Goal: Information Seeking & Learning: Learn about a topic

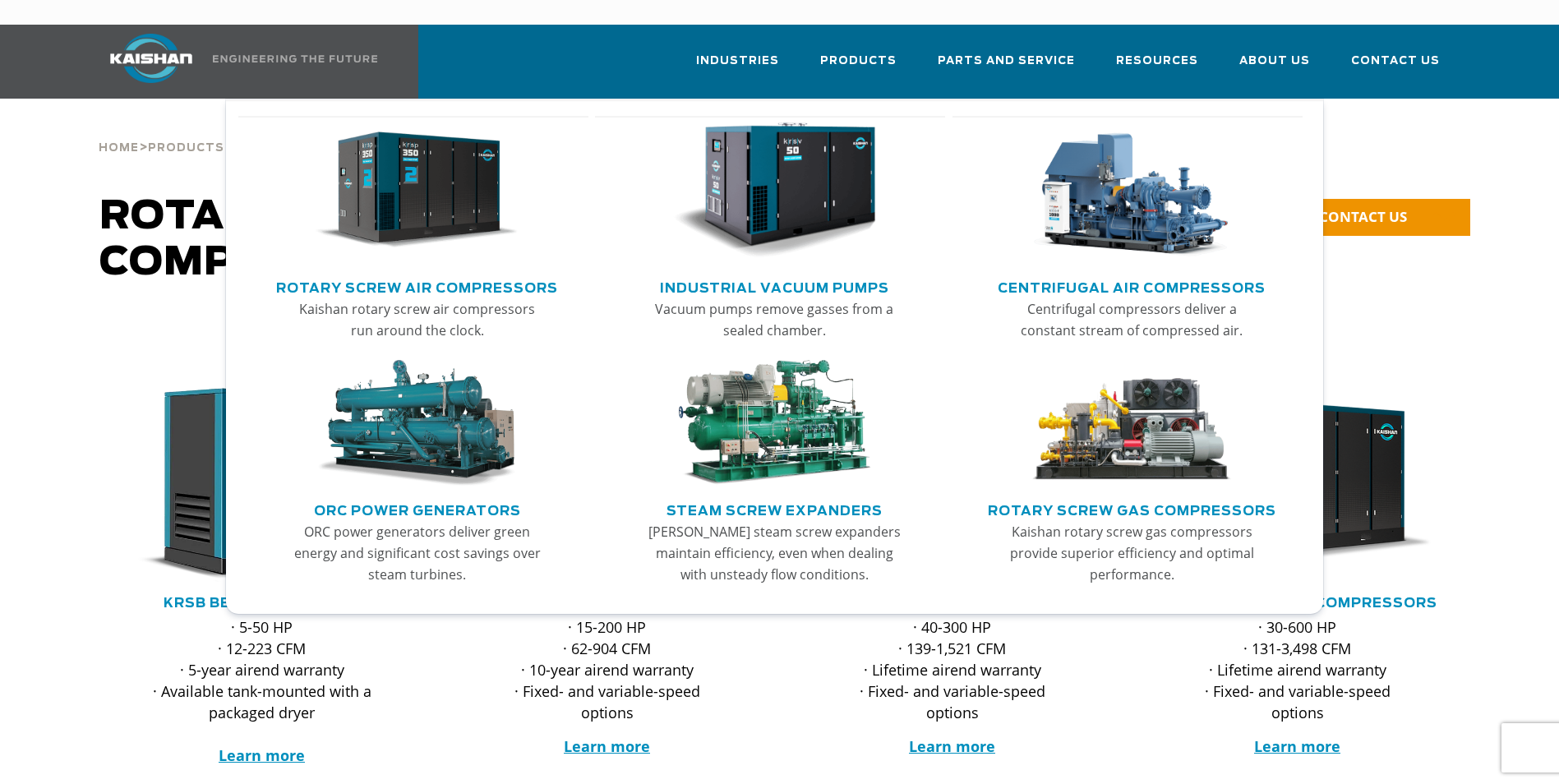
click at [453, 273] on link "Rotary Screw Air Compressors" at bounding box center [417, 286] width 282 height 25
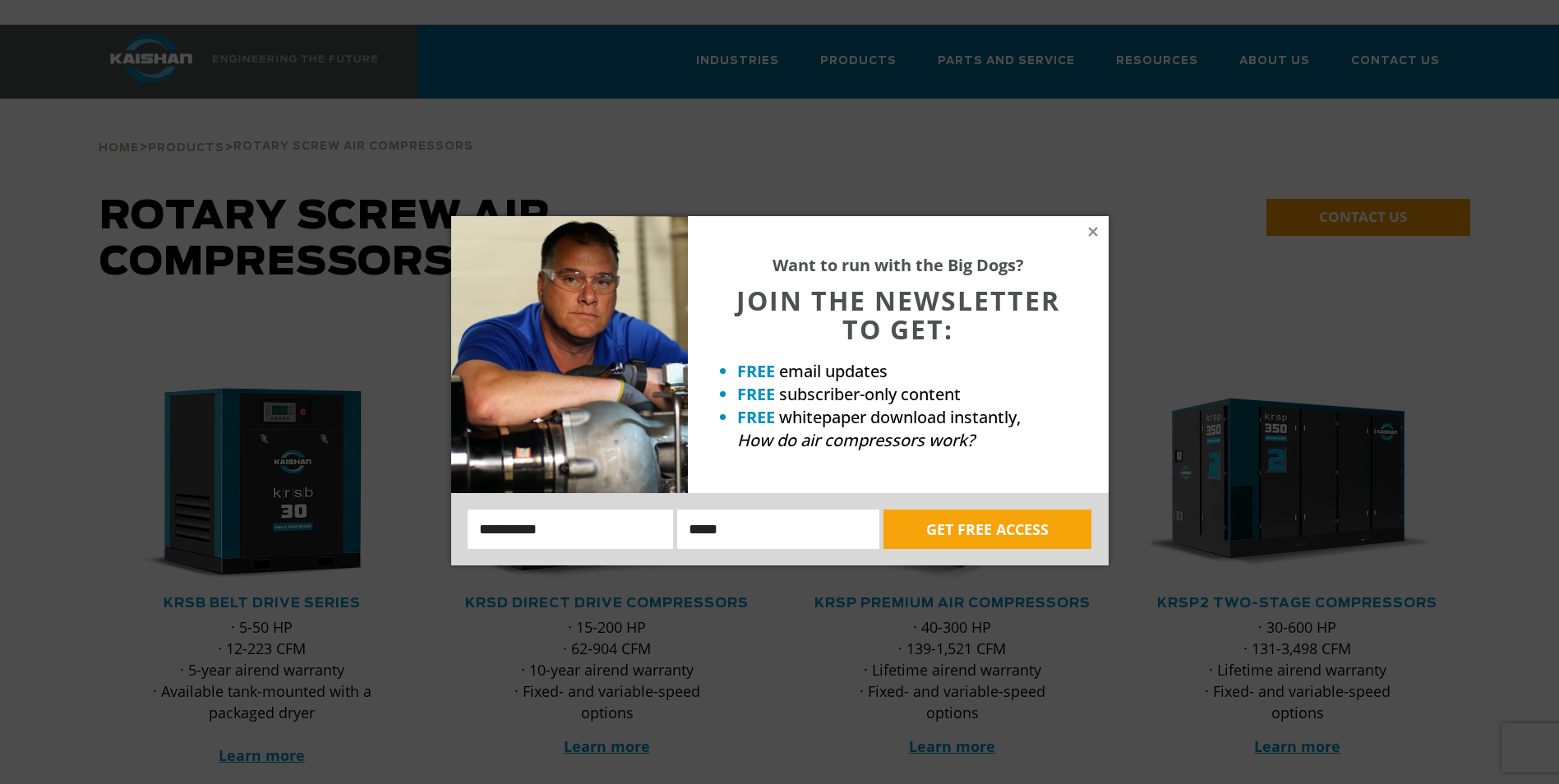
click at [1101, 239] on div "Want to run with the Big Dogs? JOIN THE NEWSLETTER TO GET: FREE email updates F…" at bounding box center [897, 354] width 421 height 277
click at [1096, 232] on icon at bounding box center [1092, 231] width 14 height 14
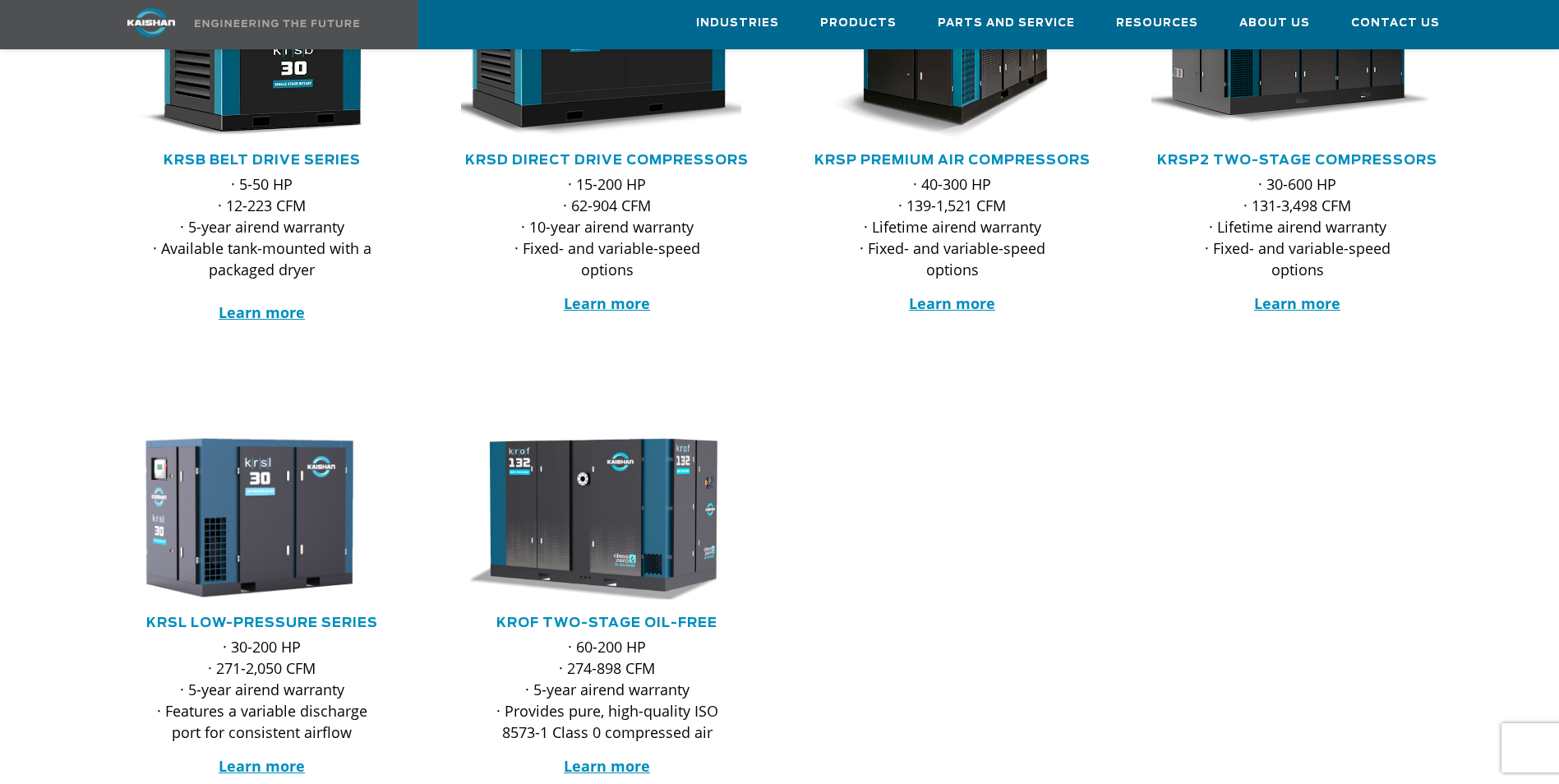
scroll to position [164, 0]
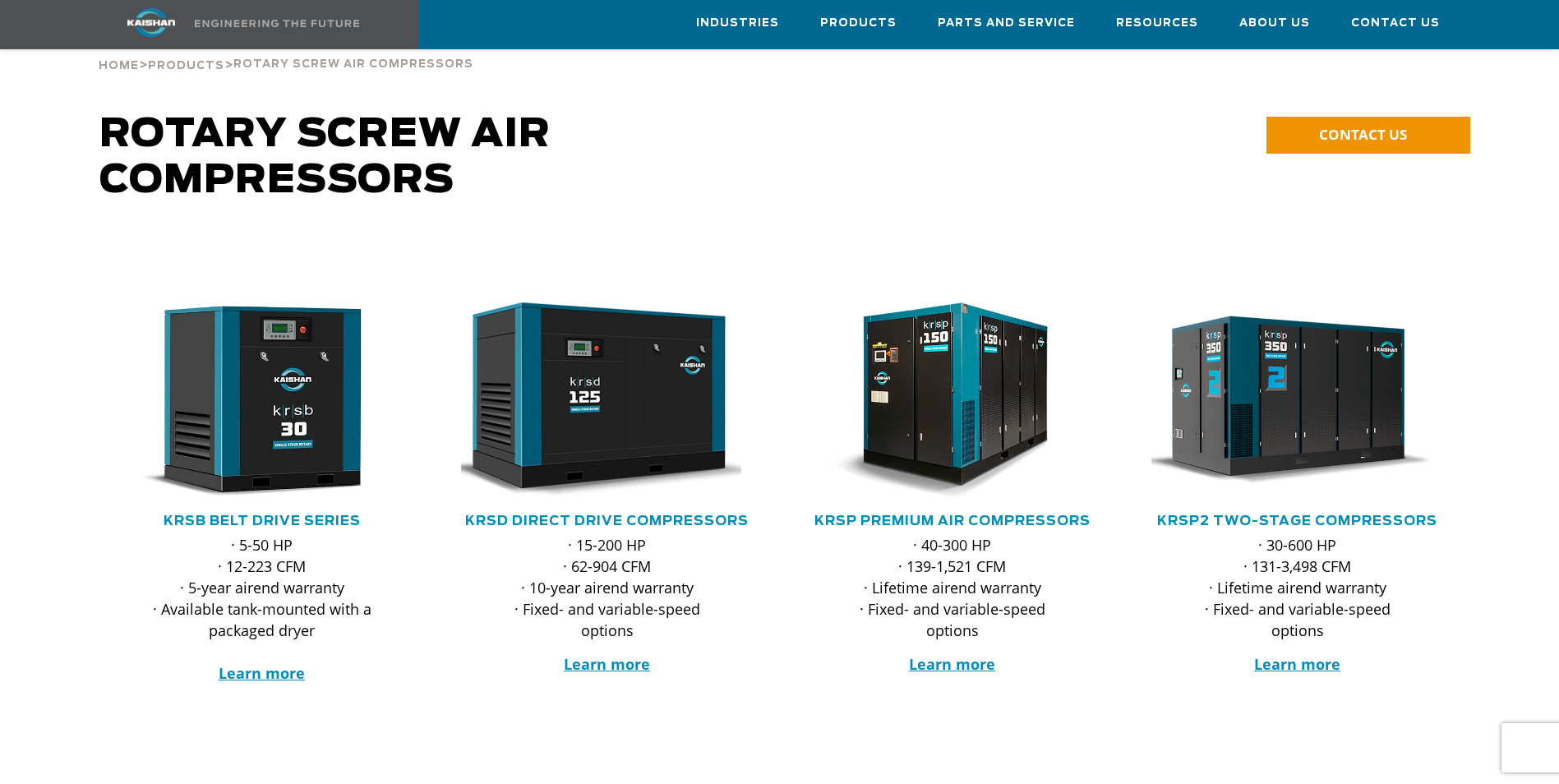
scroll to position [164, 0]
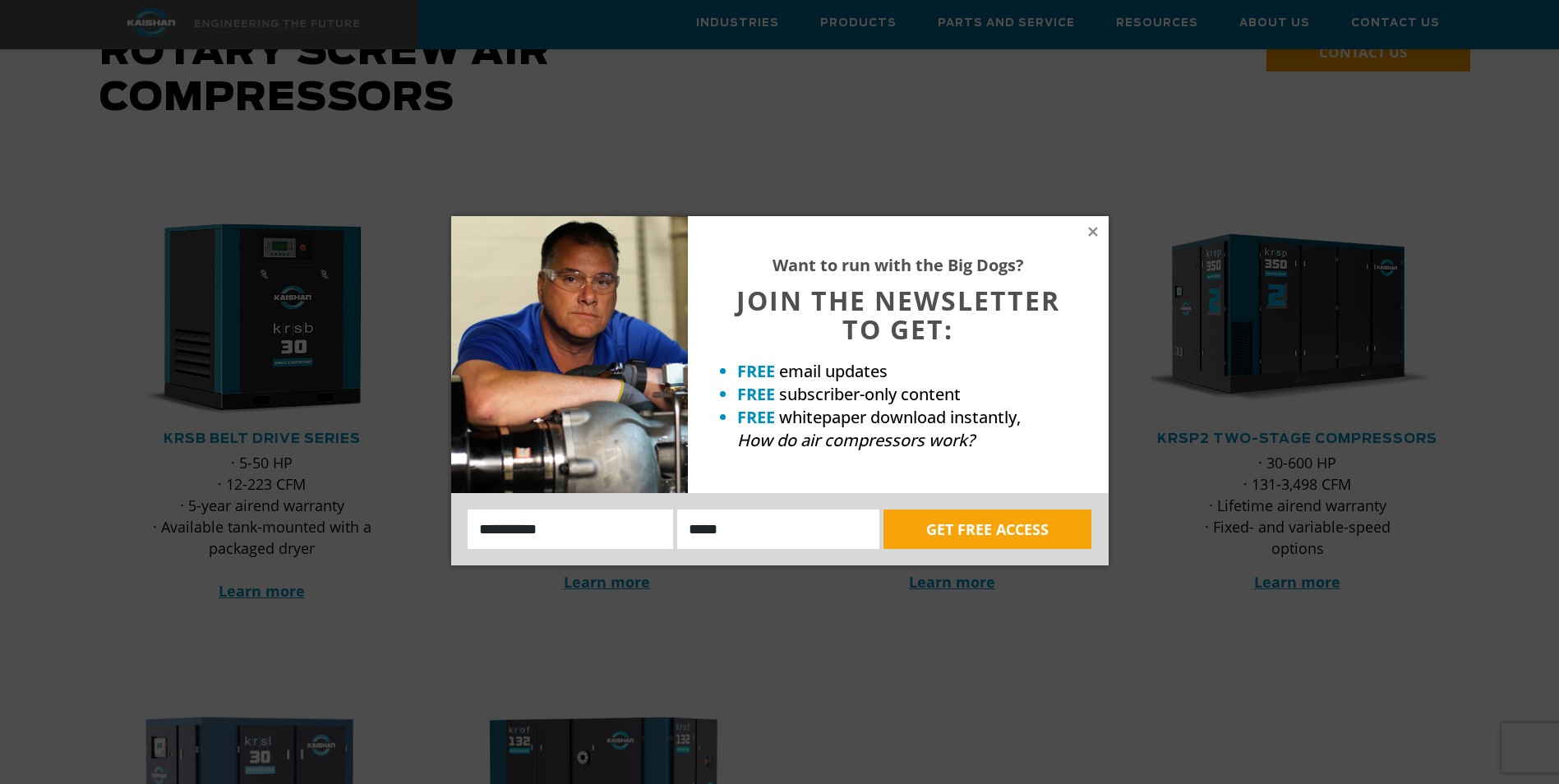
click at [1083, 227] on div "Want to run with the Big Dogs? JOIN THE NEWSLETTER TO GET: FREE email updates F…" at bounding box center [897, 354] width 421 height 277
click at [1088, 233] on icon at bounding box center [1092, 231] width 14 height 14
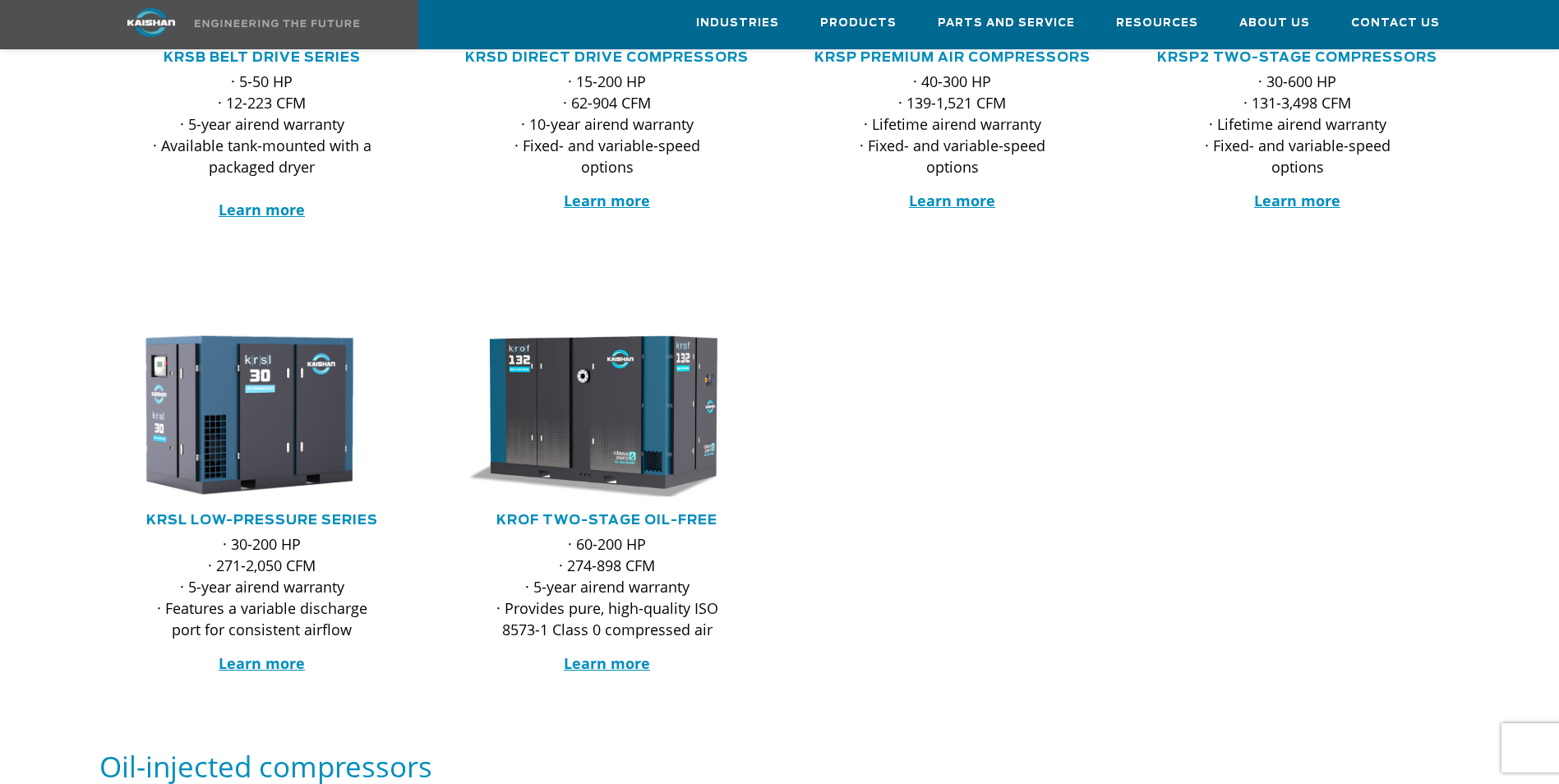
scroll to position [575, 0]
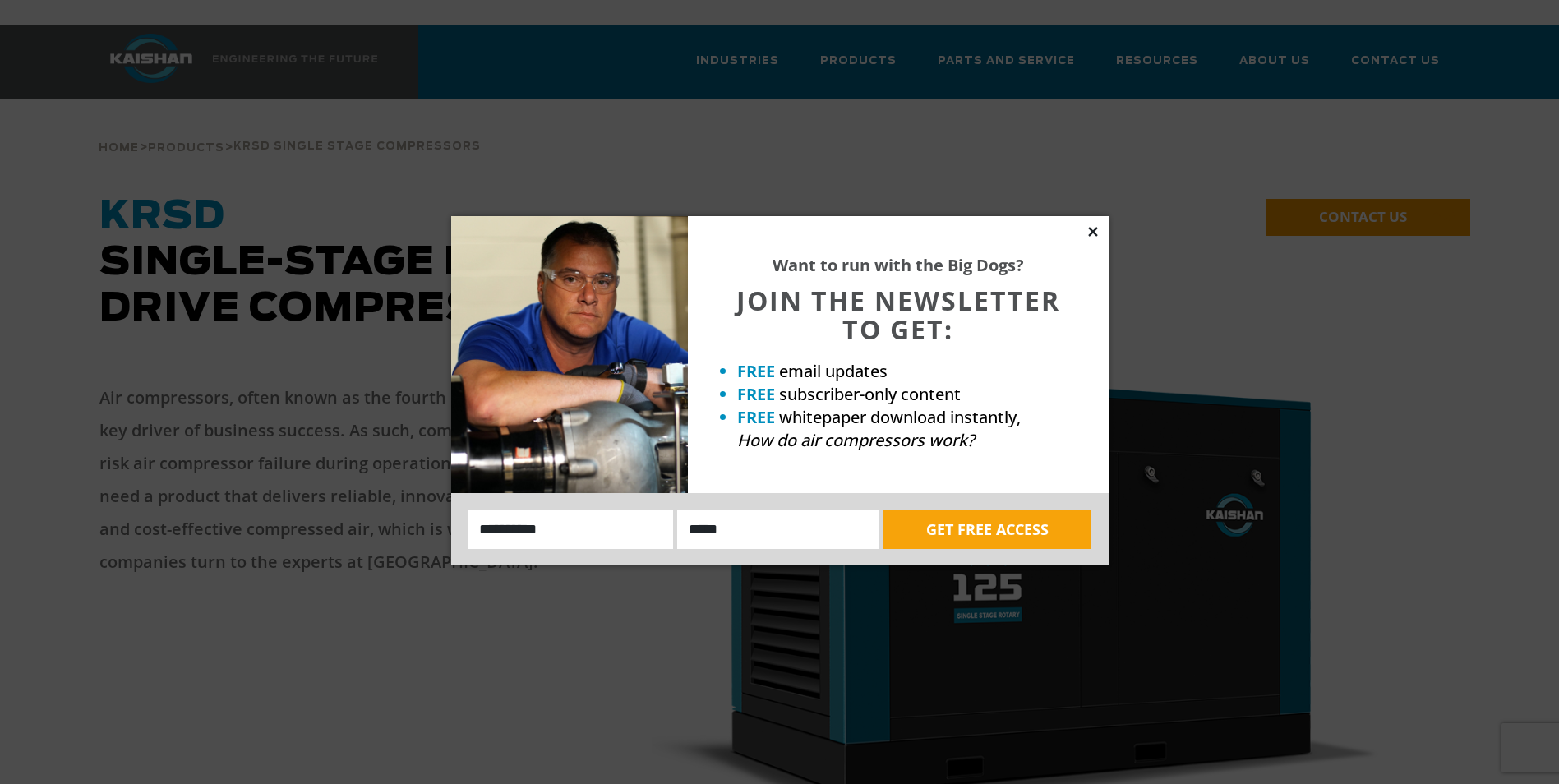
click at [1095, 233] on icon at bounding box center [1092, 231] width 9 height 9
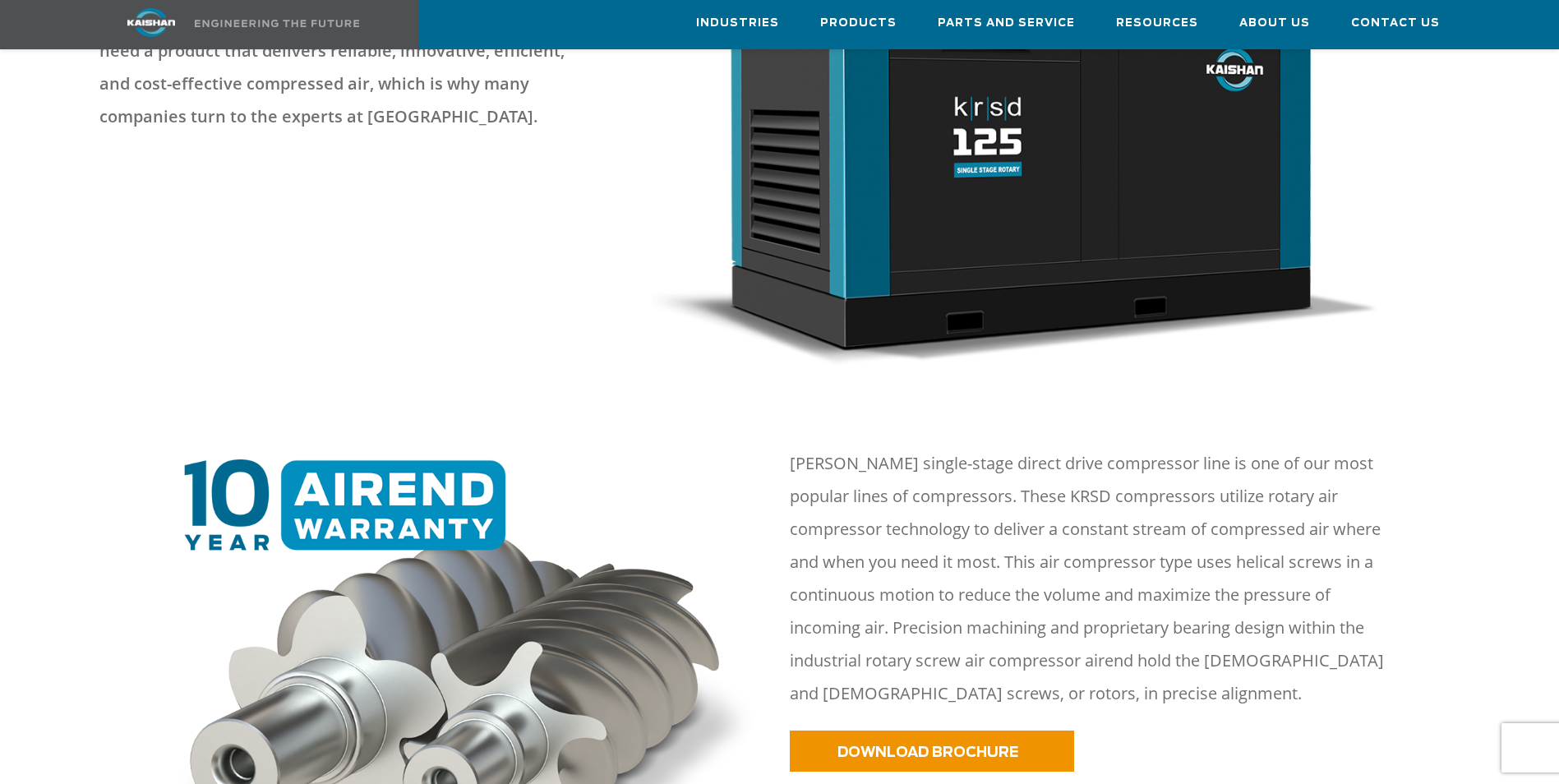
scroll to position [657, 0]
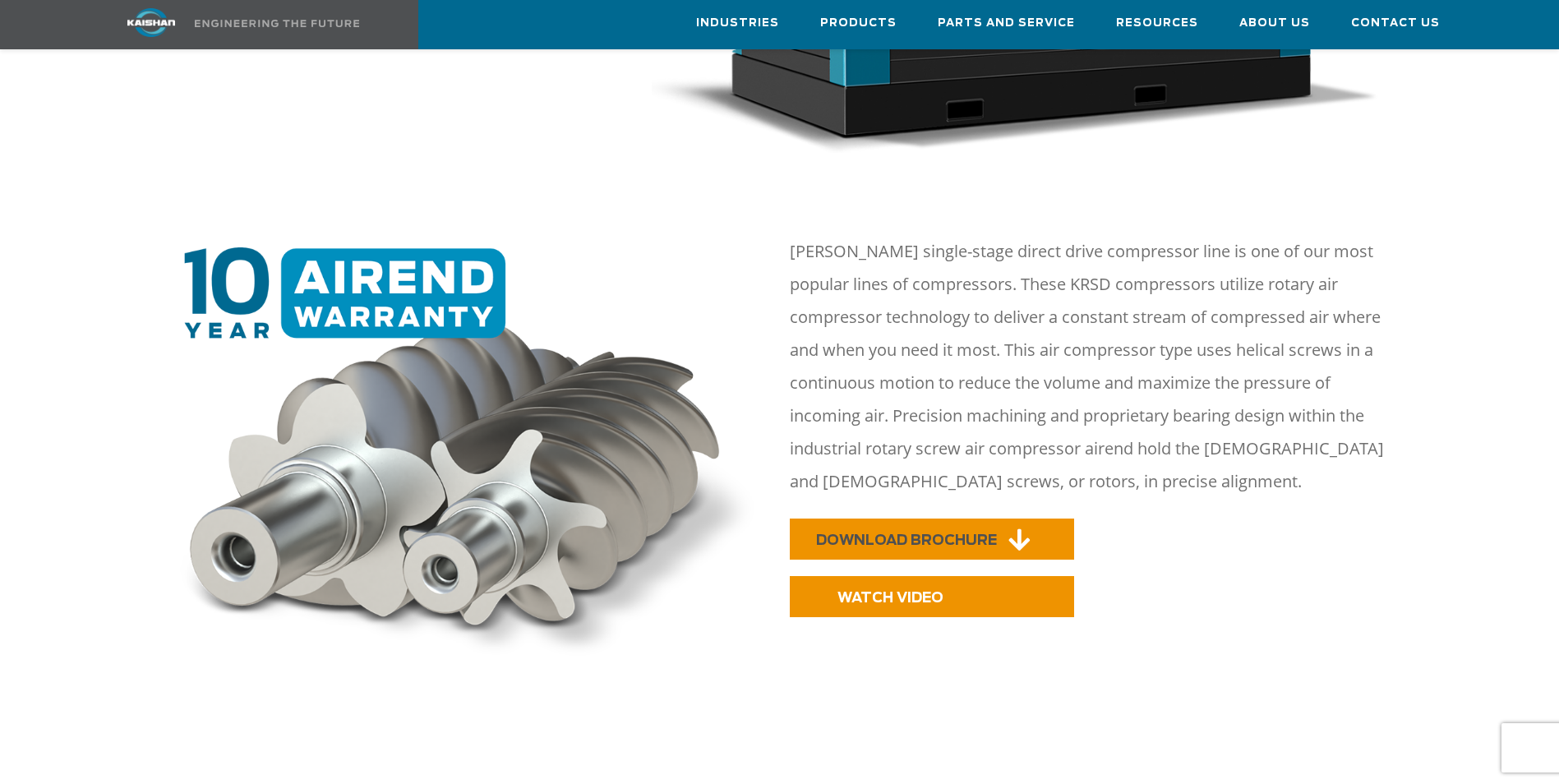
click at [929, 533] on span "DOWNLOAD BROCHURE" at bounding box center [906, 540] width 181 height 14
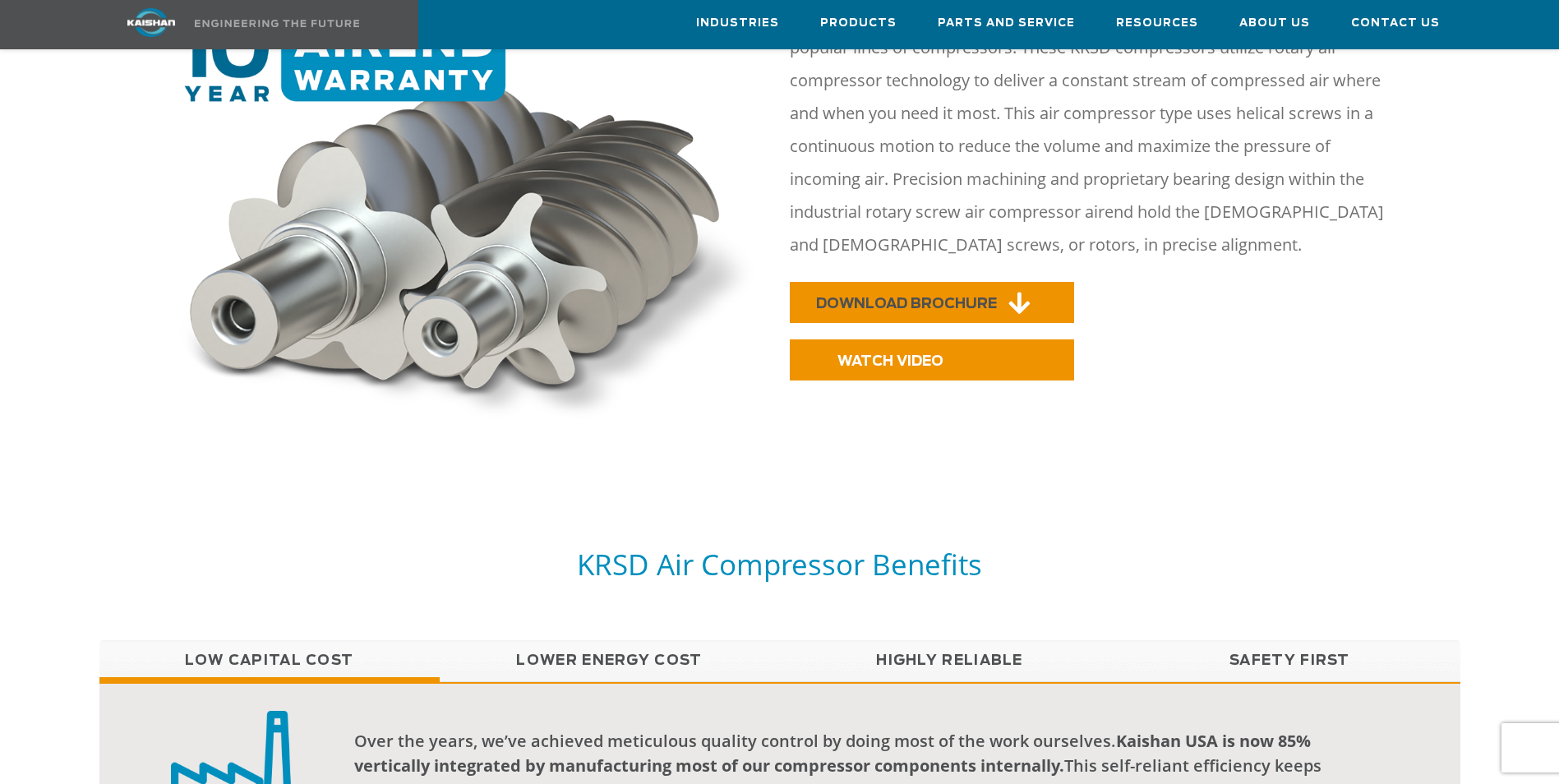
scroll to position [1233, 0]
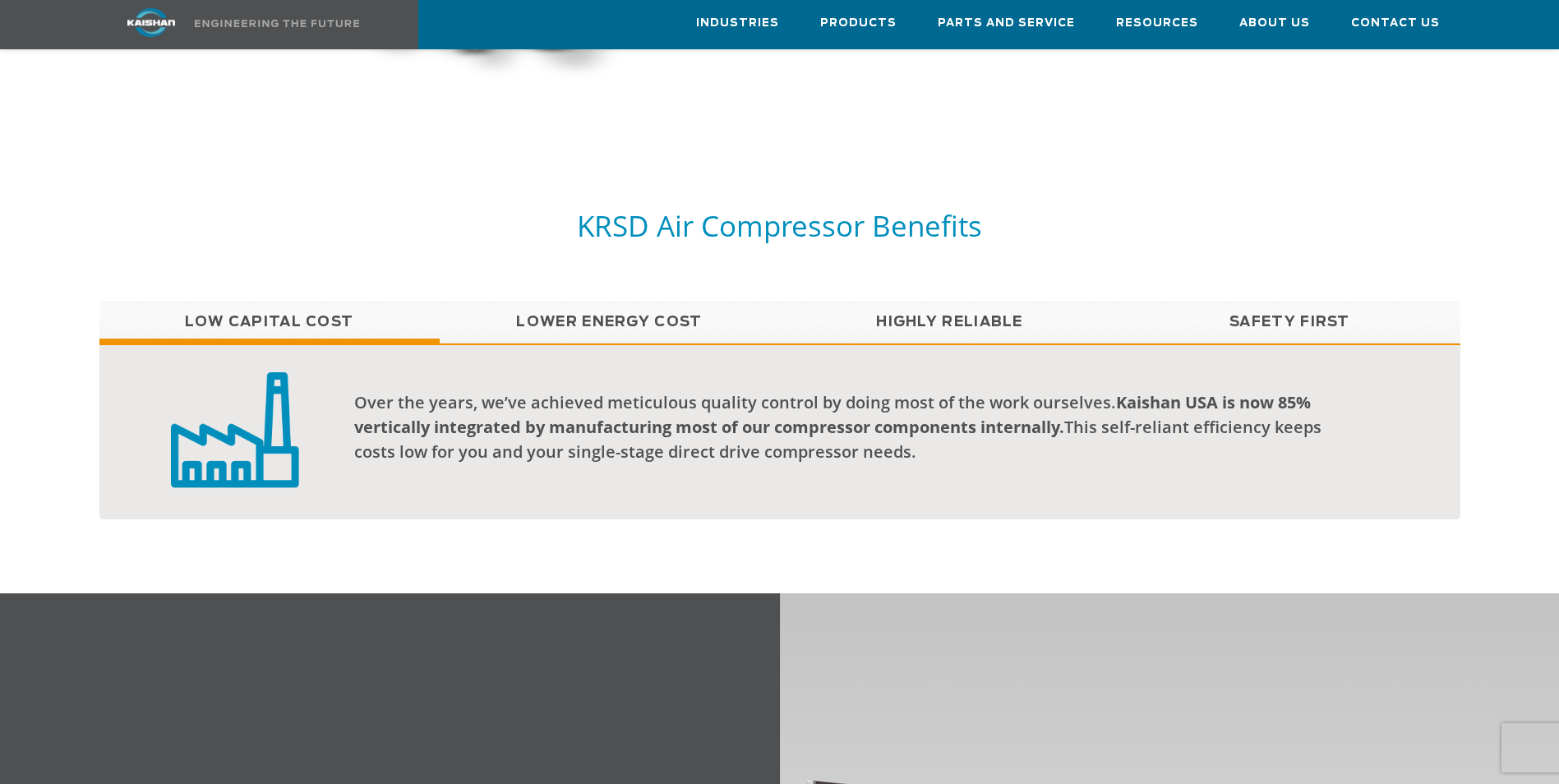
click at [631, 302] on link "Lower Energy Cost" at bounding box center [610, 322] width 340 height 41
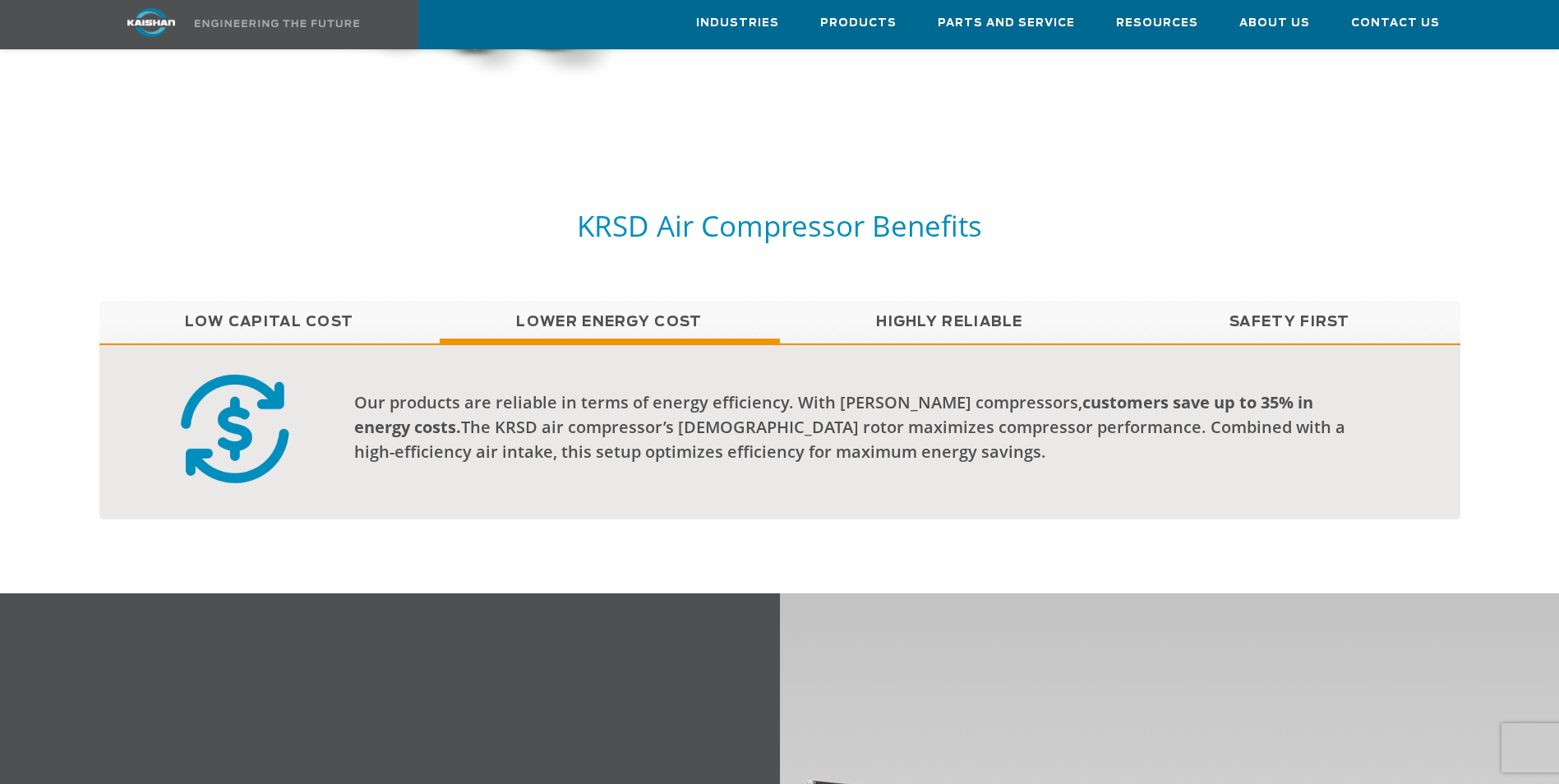
click at [953, 302] on link "Highly Reliable" at bounding box center [949, 322] width 340 height 41
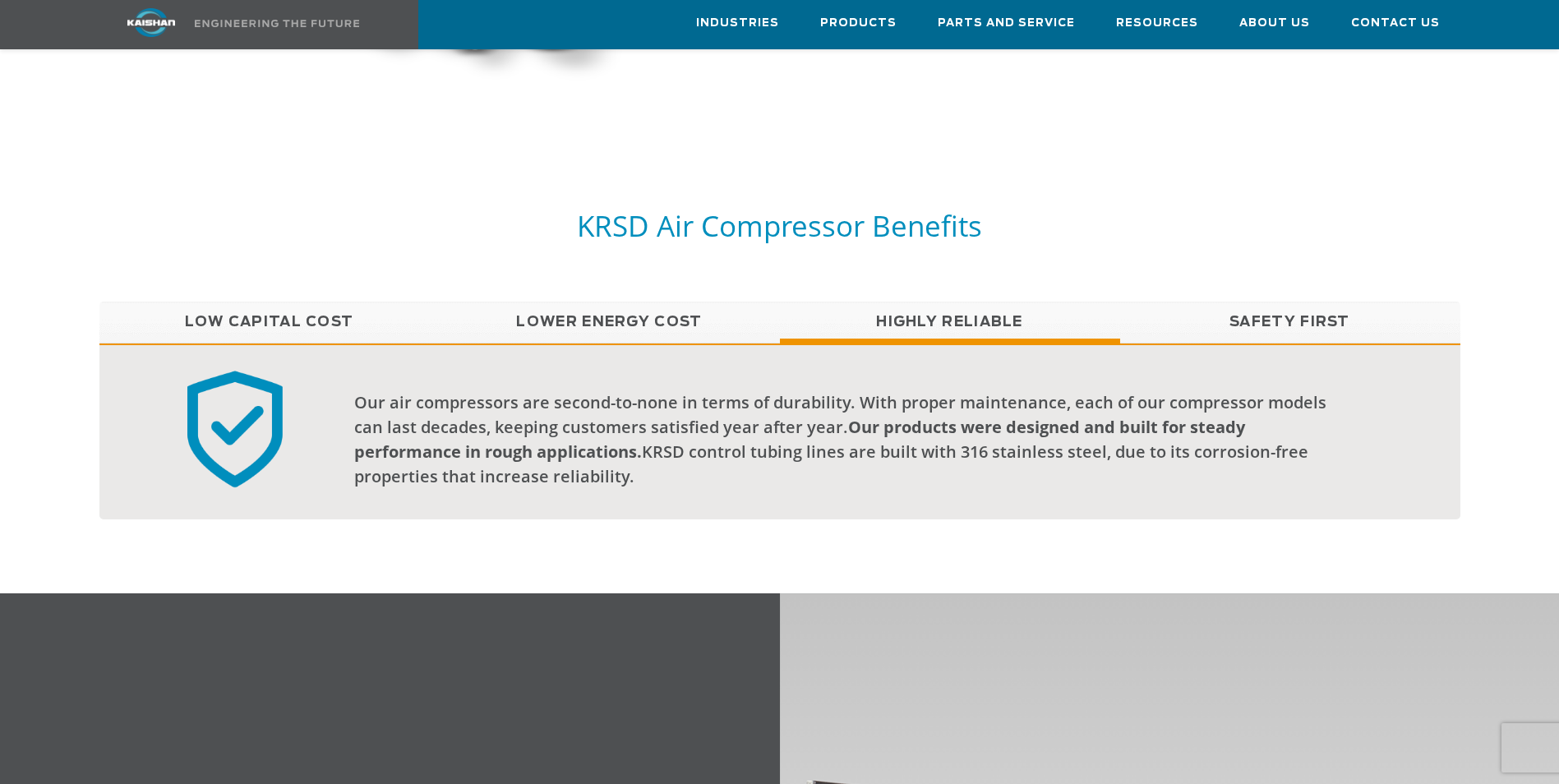
click at [1242, 302] on link "Safety First" at bounding box center [1290, 322] width 340 height 41
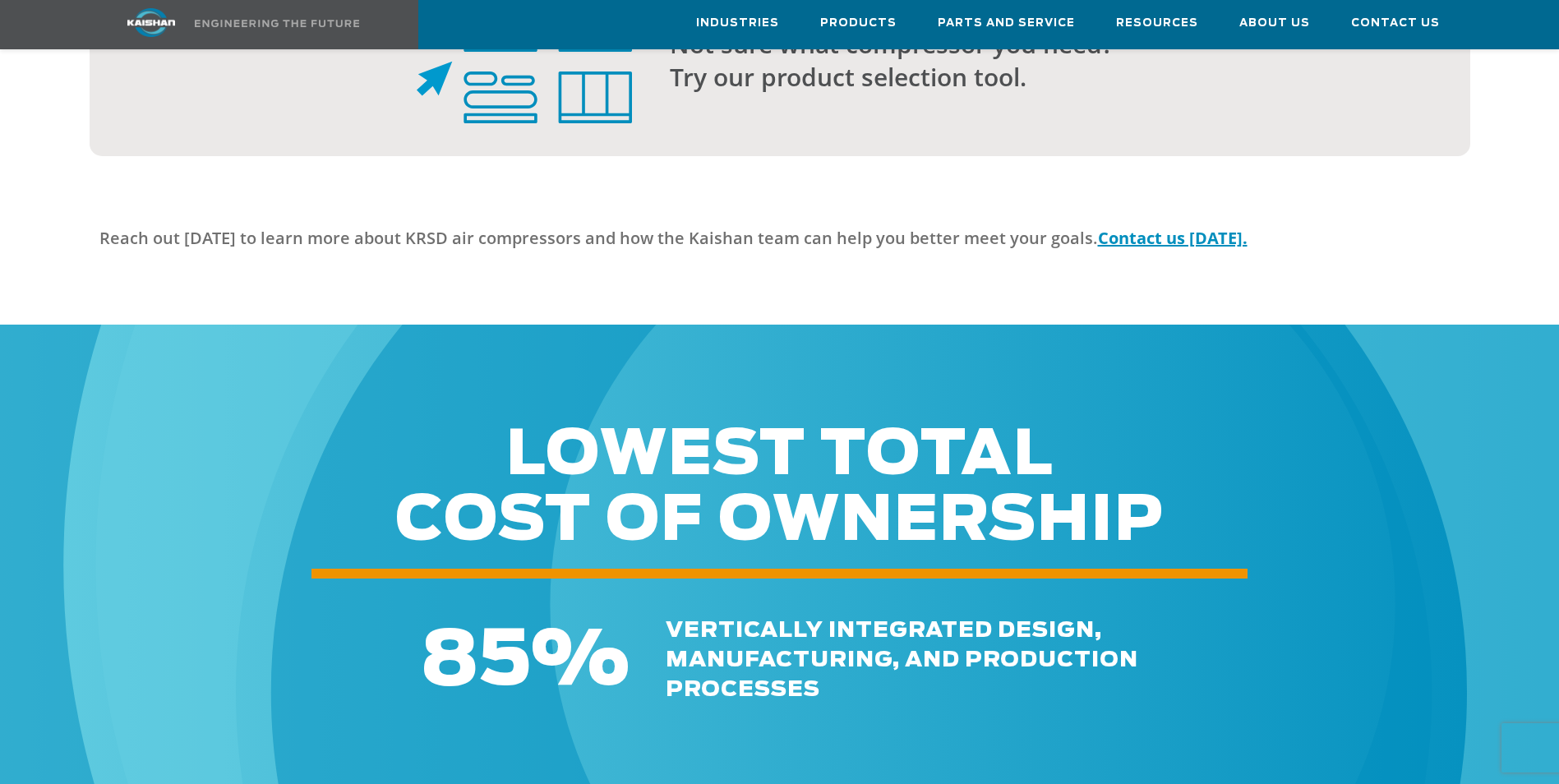
scroll to position [4284, 0]
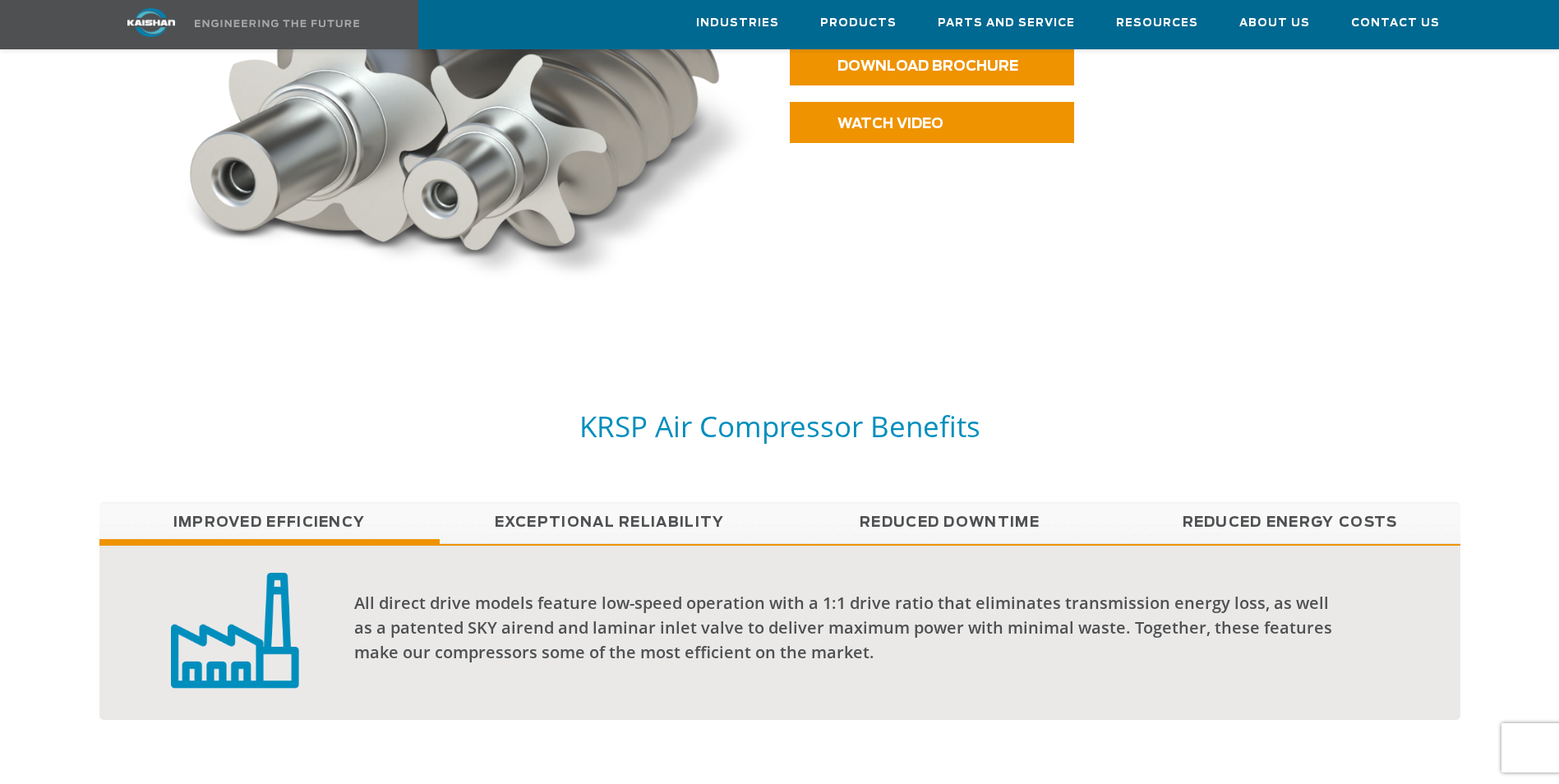
scroll to position [1396, 0]
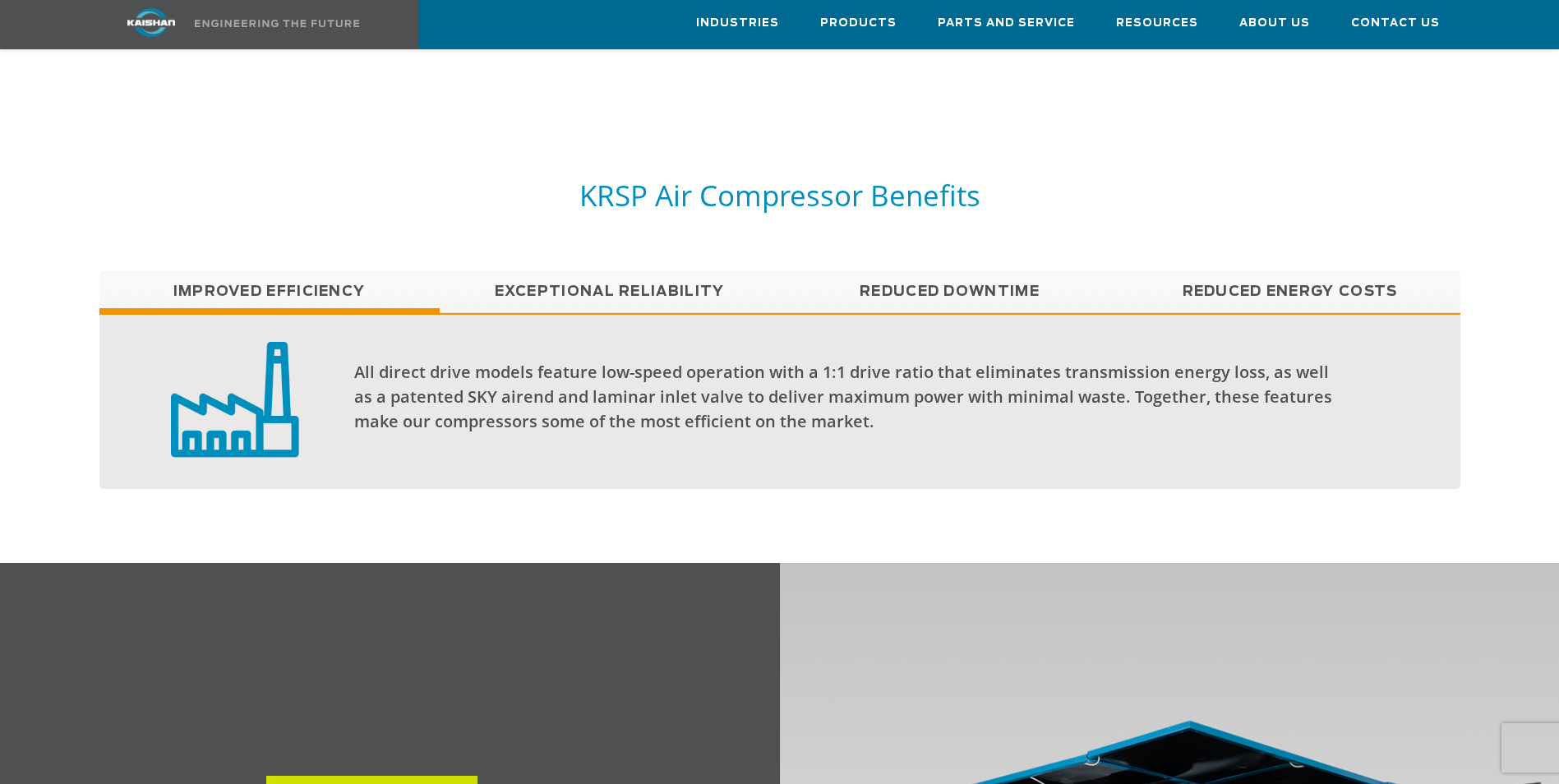
click at [873, 275] on link "Reduced Downtime" at bounding box center [949, 291] width 340 height 41
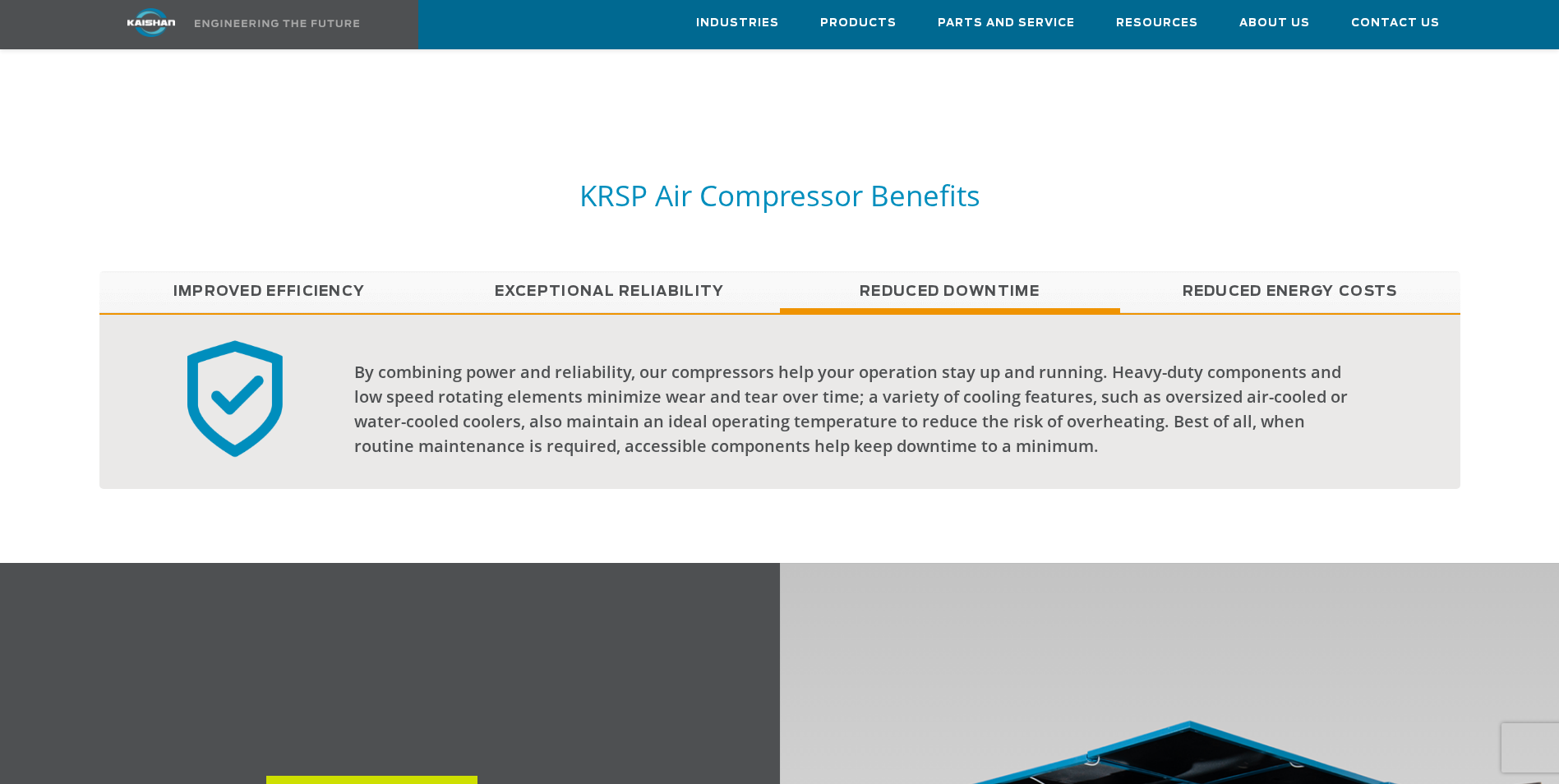
click at [696, 271] on link "Exceptional reliability" at bounding box center [610, 291] width 340 height 41
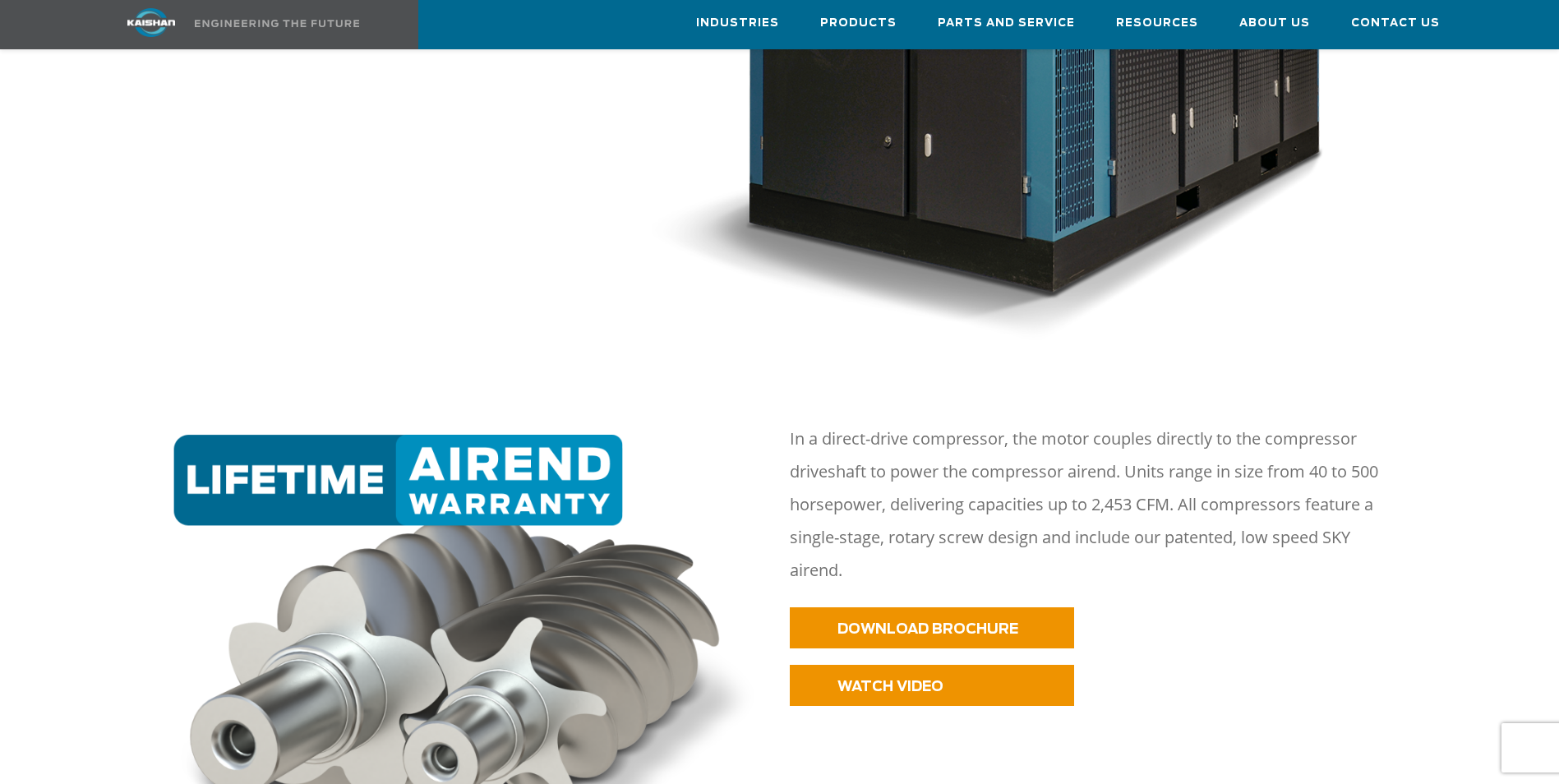
scroll to position [82, 0]
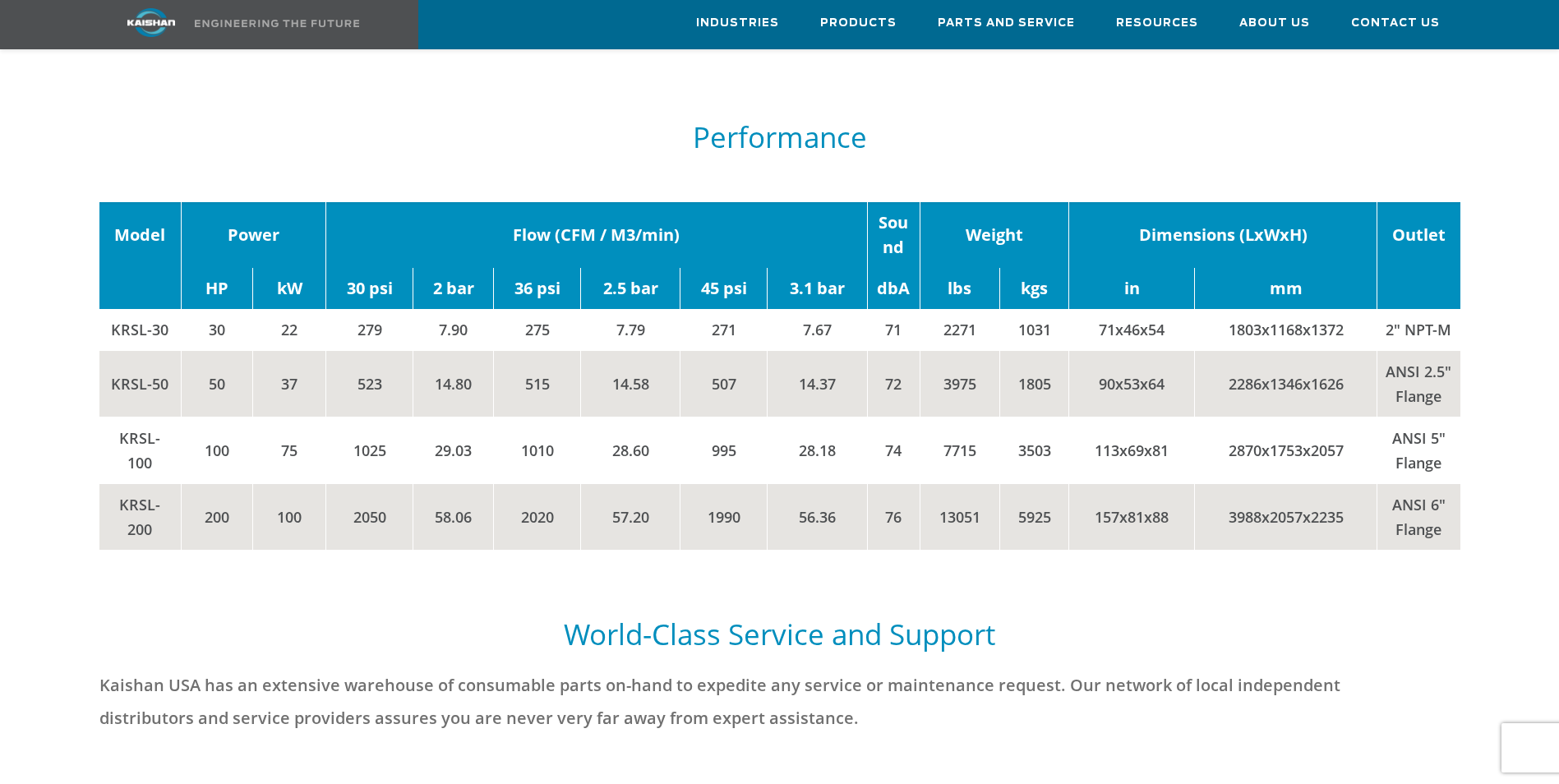
scroll to position [2383, 0]
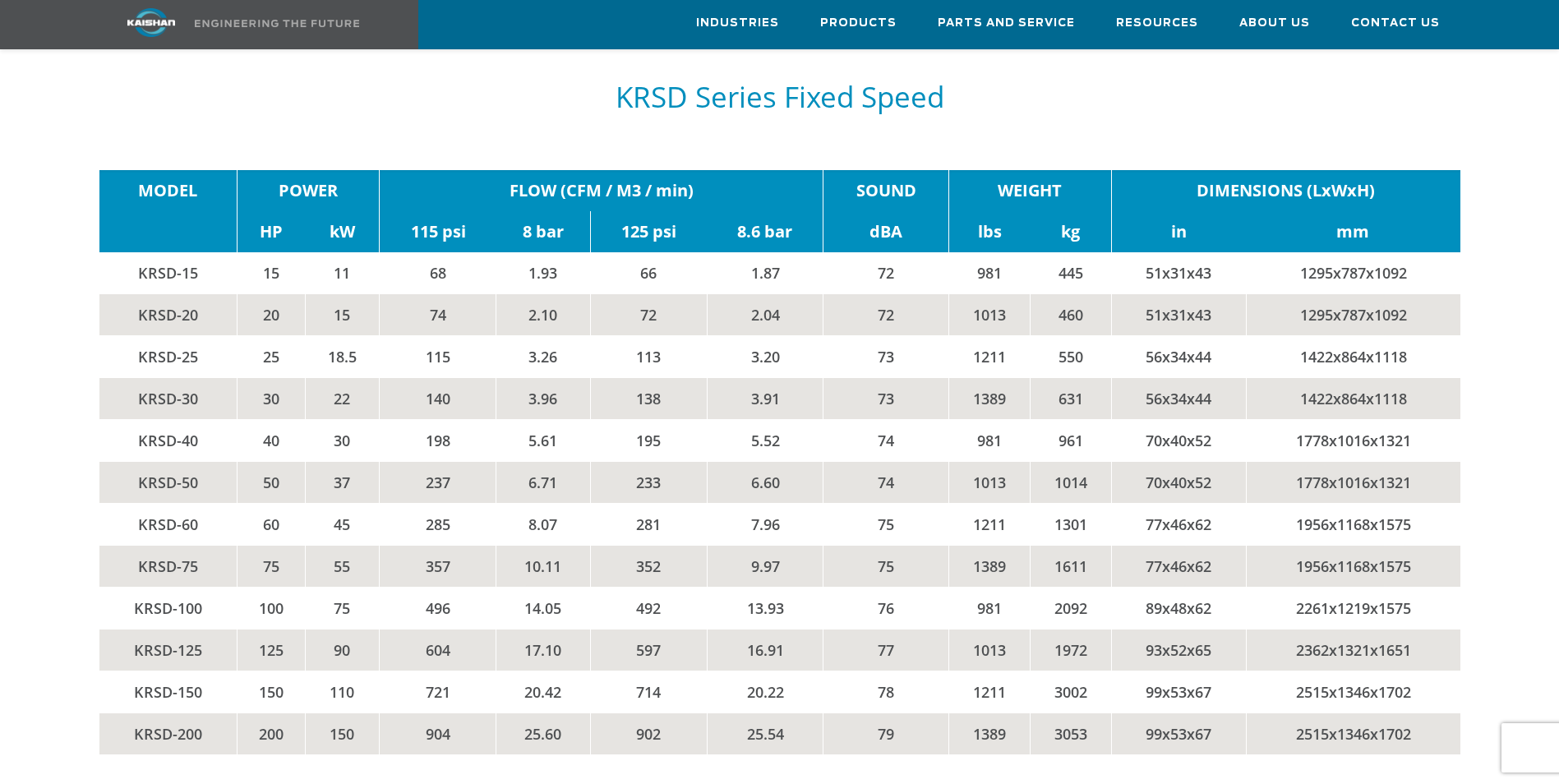
scroll to position [2710, 0]
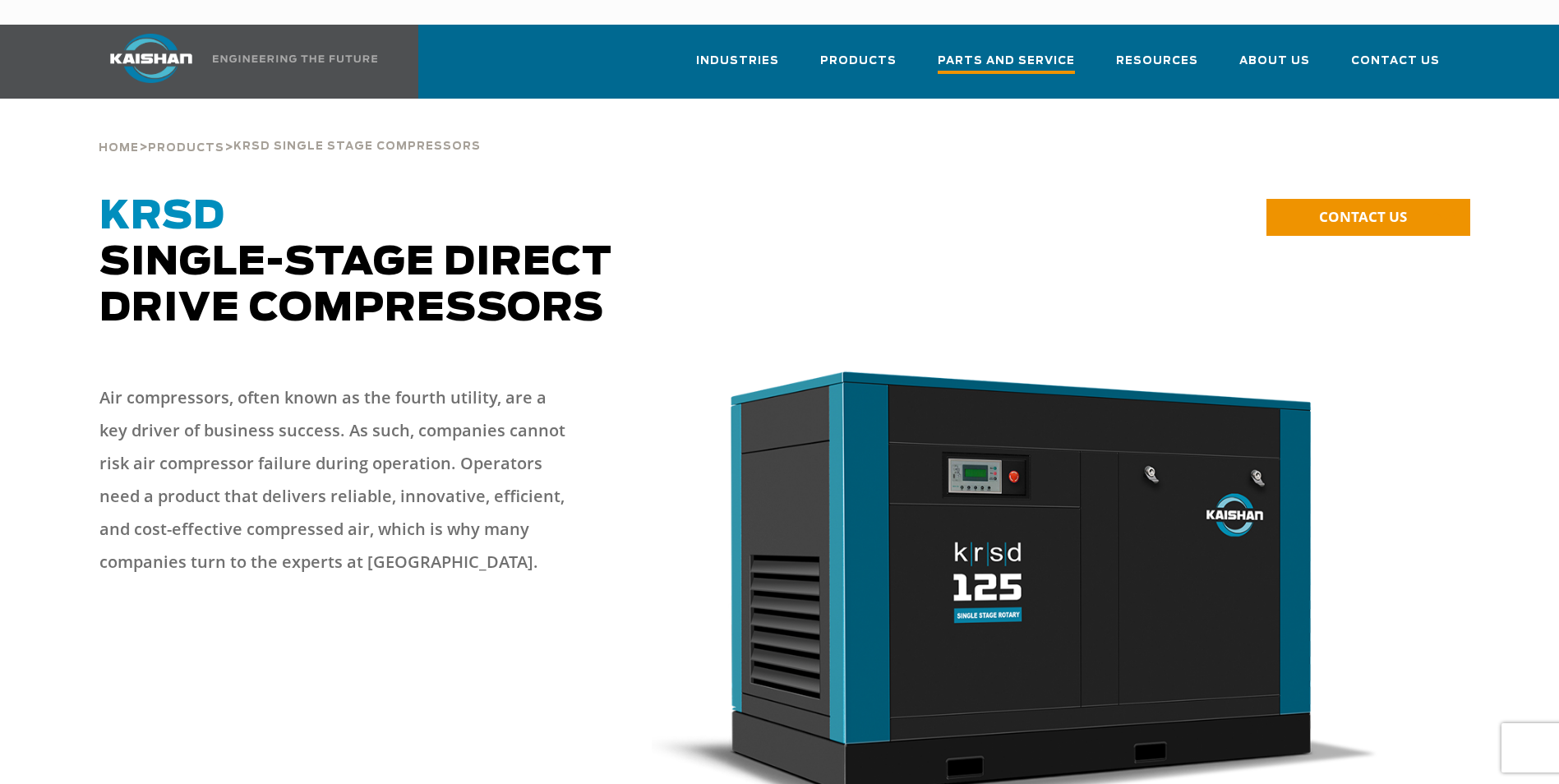
click at [1010, 52] on span "Parts and Service" at bounding box center [1006, 62] width 137 height 22
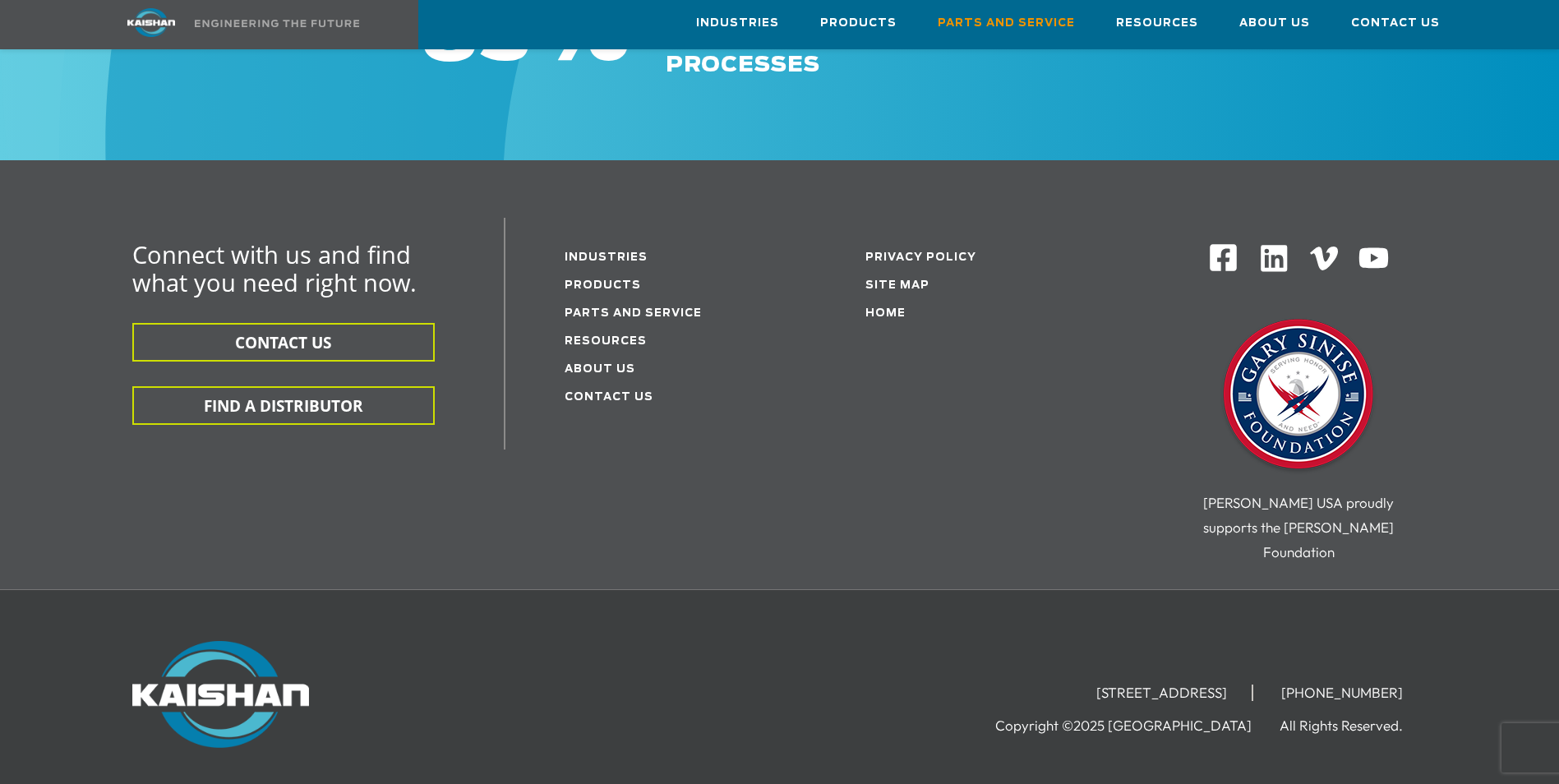
scroll to position [2197, 0]
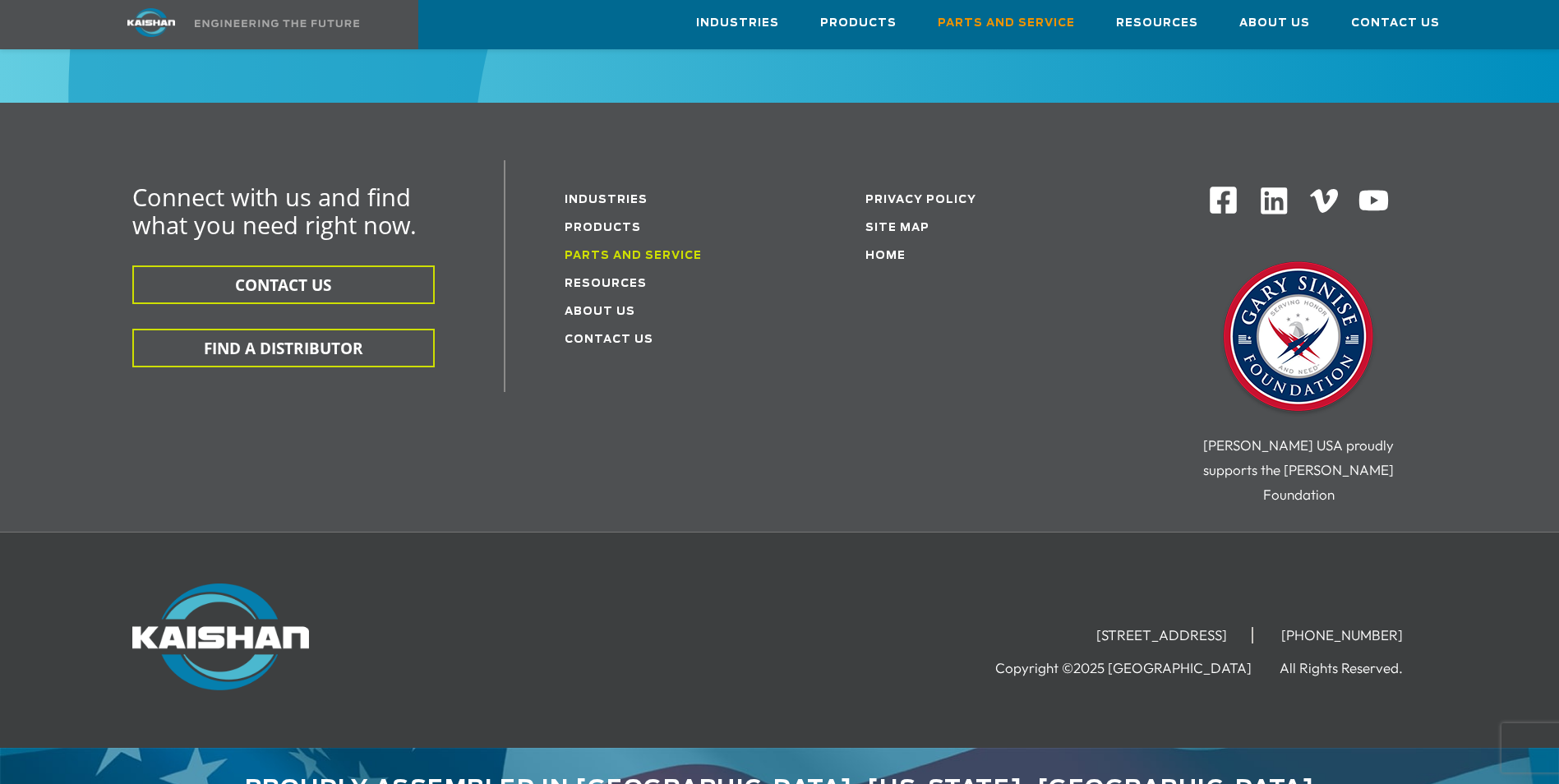
click at [639, 250] on link "Parts and service" at bounding box center [633, 255] width 137 height 11
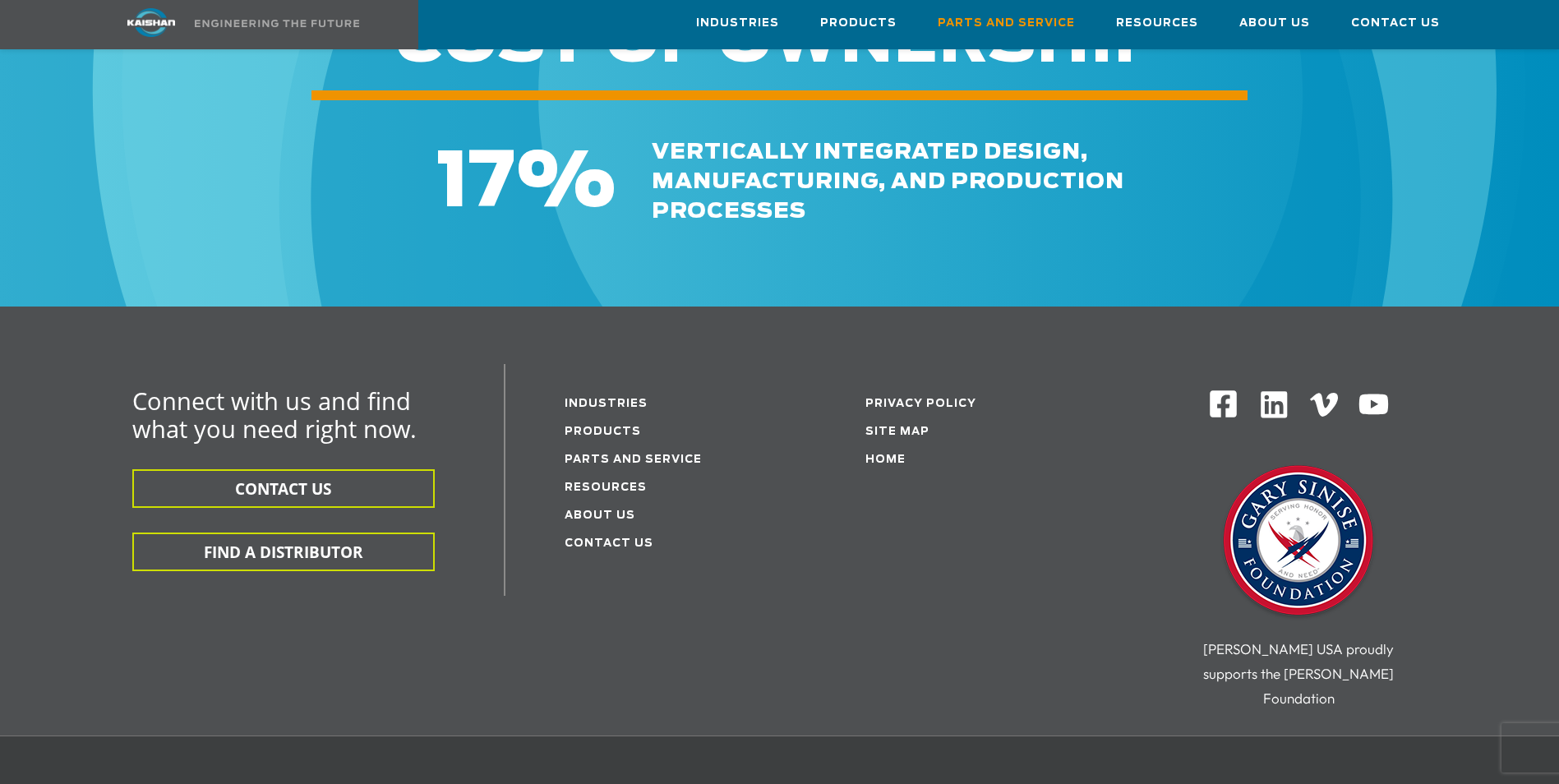
scroll to position [2197, 0]
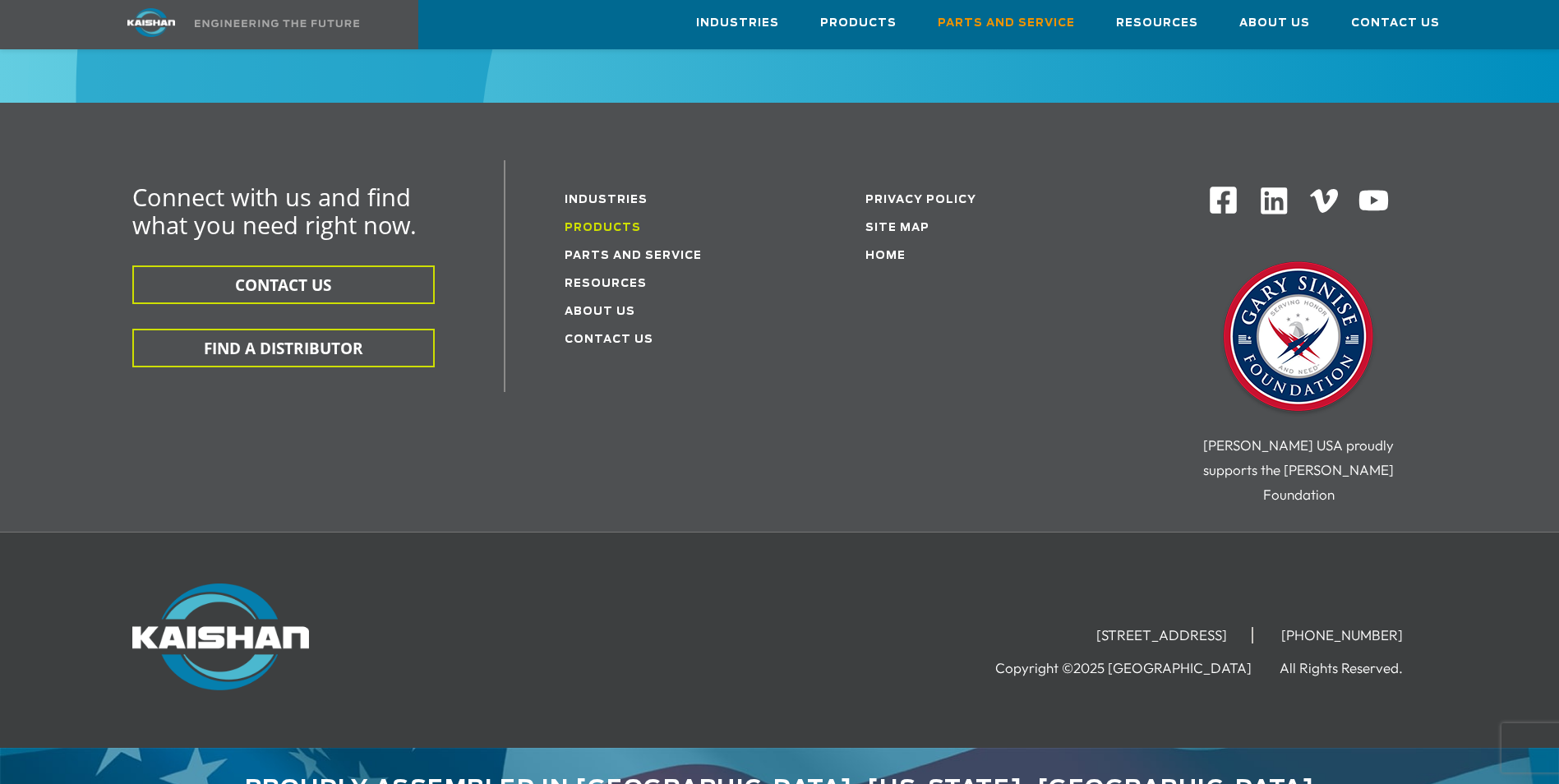
click at [611, 222] on link "Products" at bounding box center [603, 227] width 77 height 11
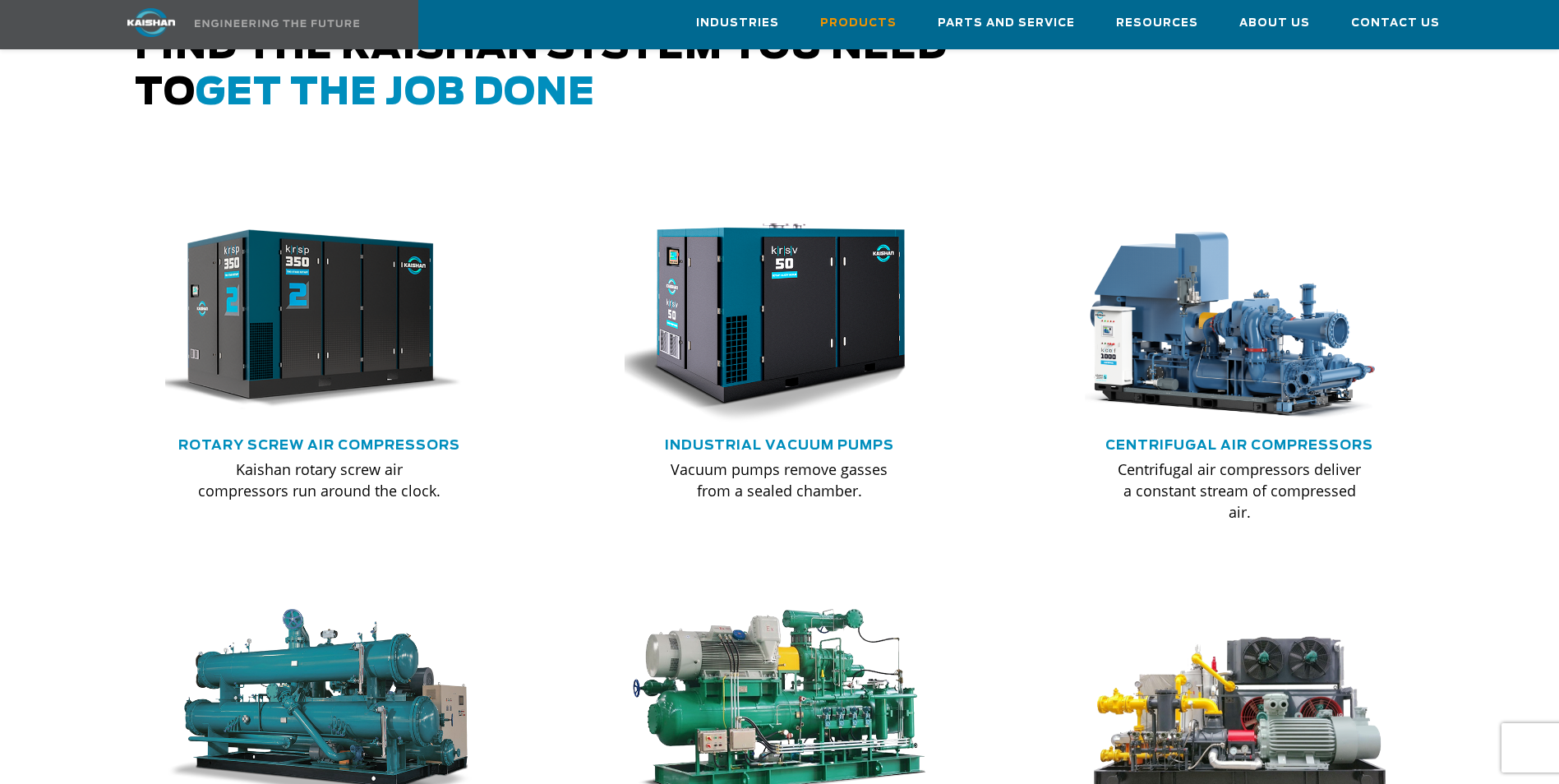
scroll to position [904, 0]
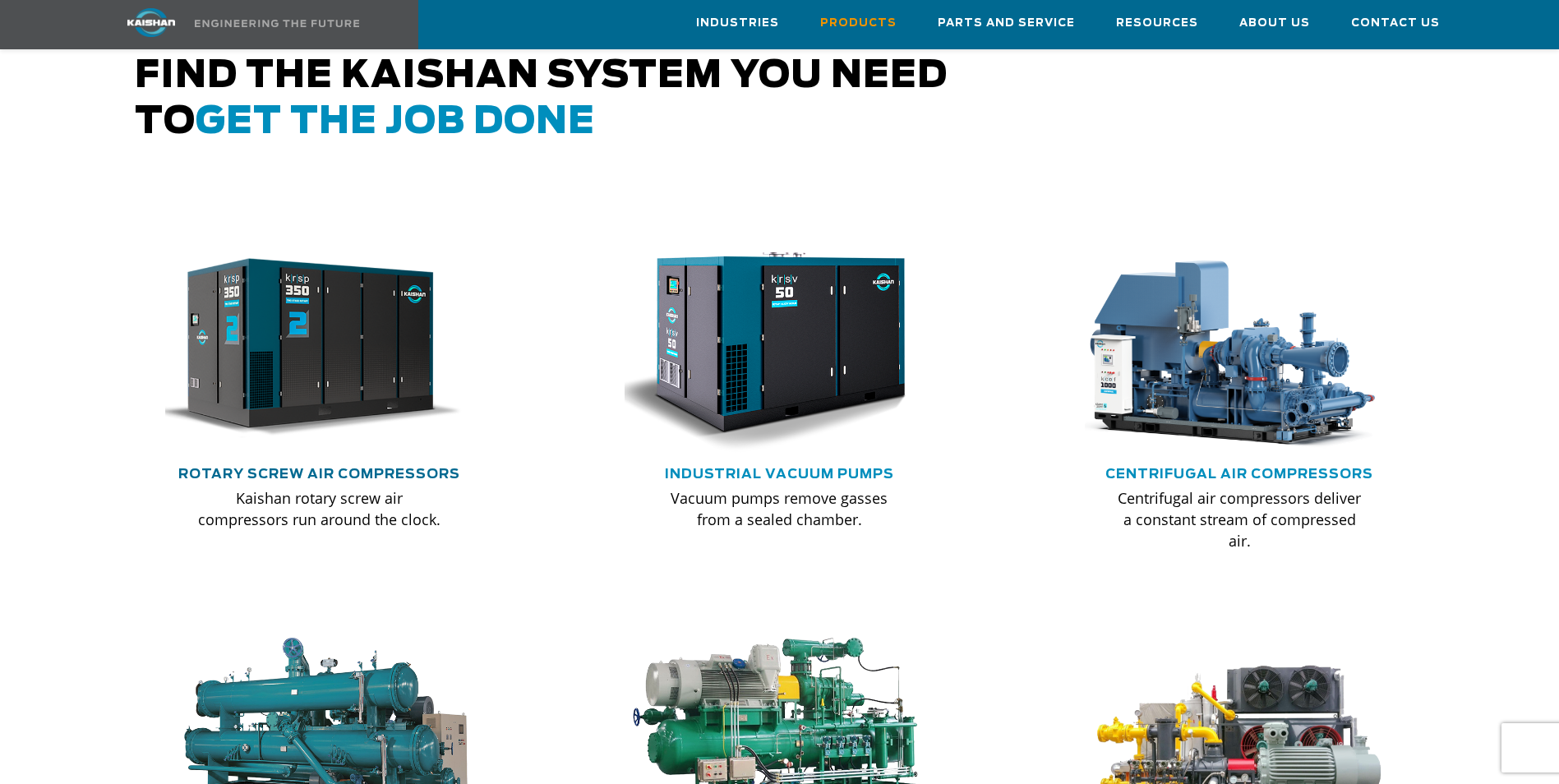
click at [383, 468] on link "Rotary Screw Air Compressors" at bounding box center [319, 474] width 282 height 13
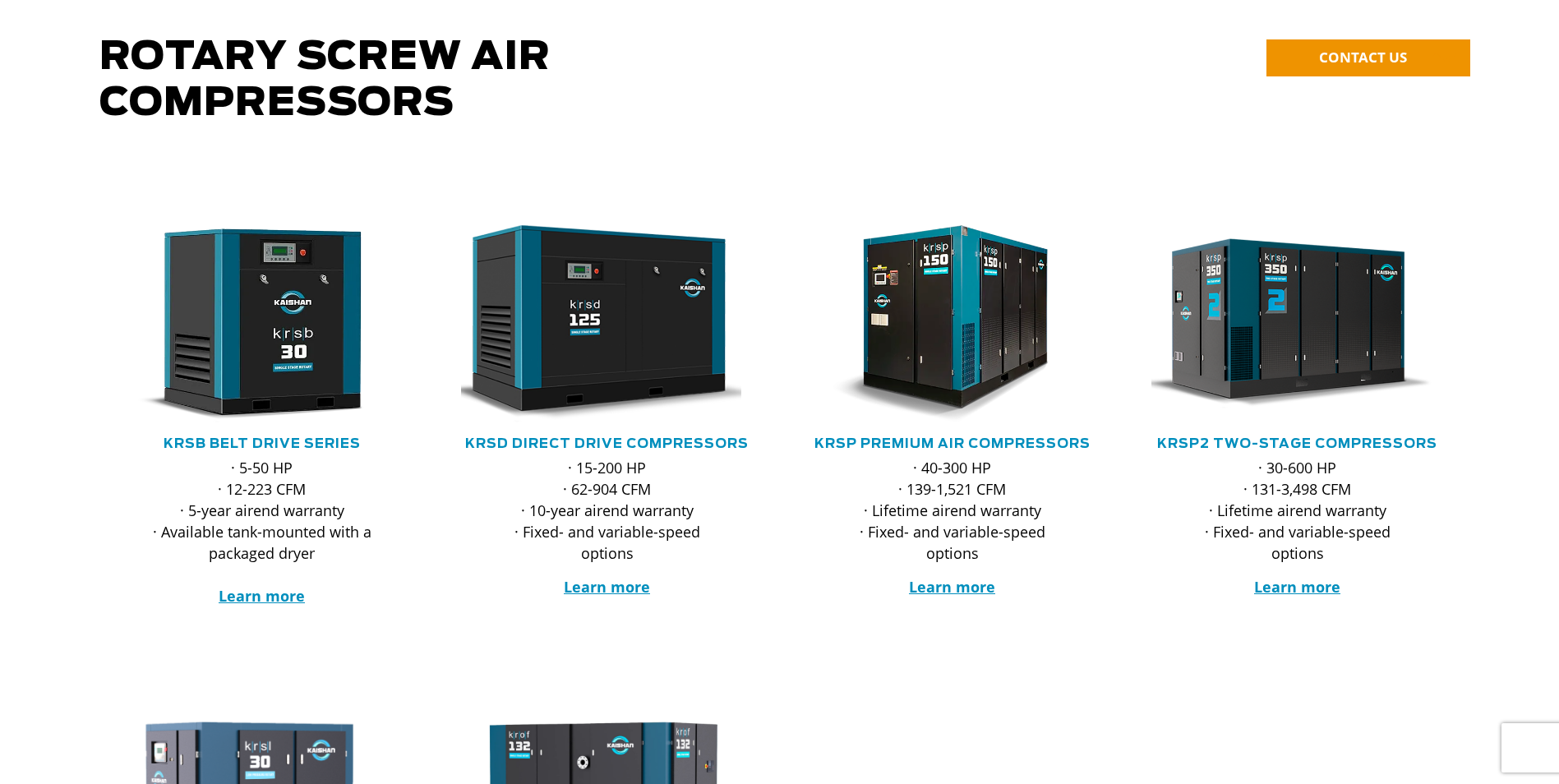
scroll to position [329, 0]
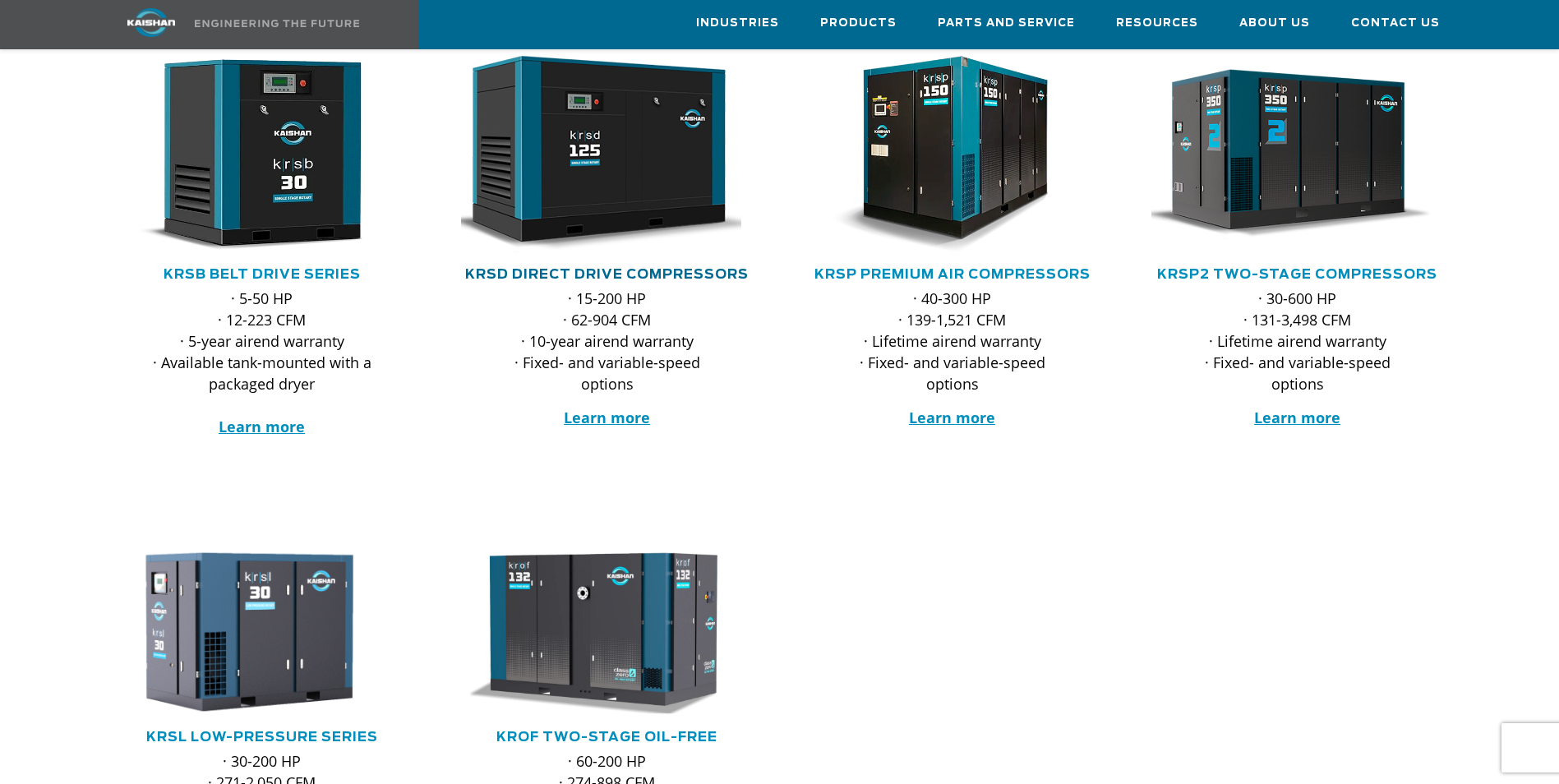
click at [698, 267] on link "KRSD Direct Drive Compressors" at bounding box center [607, 274] width 284 height 13
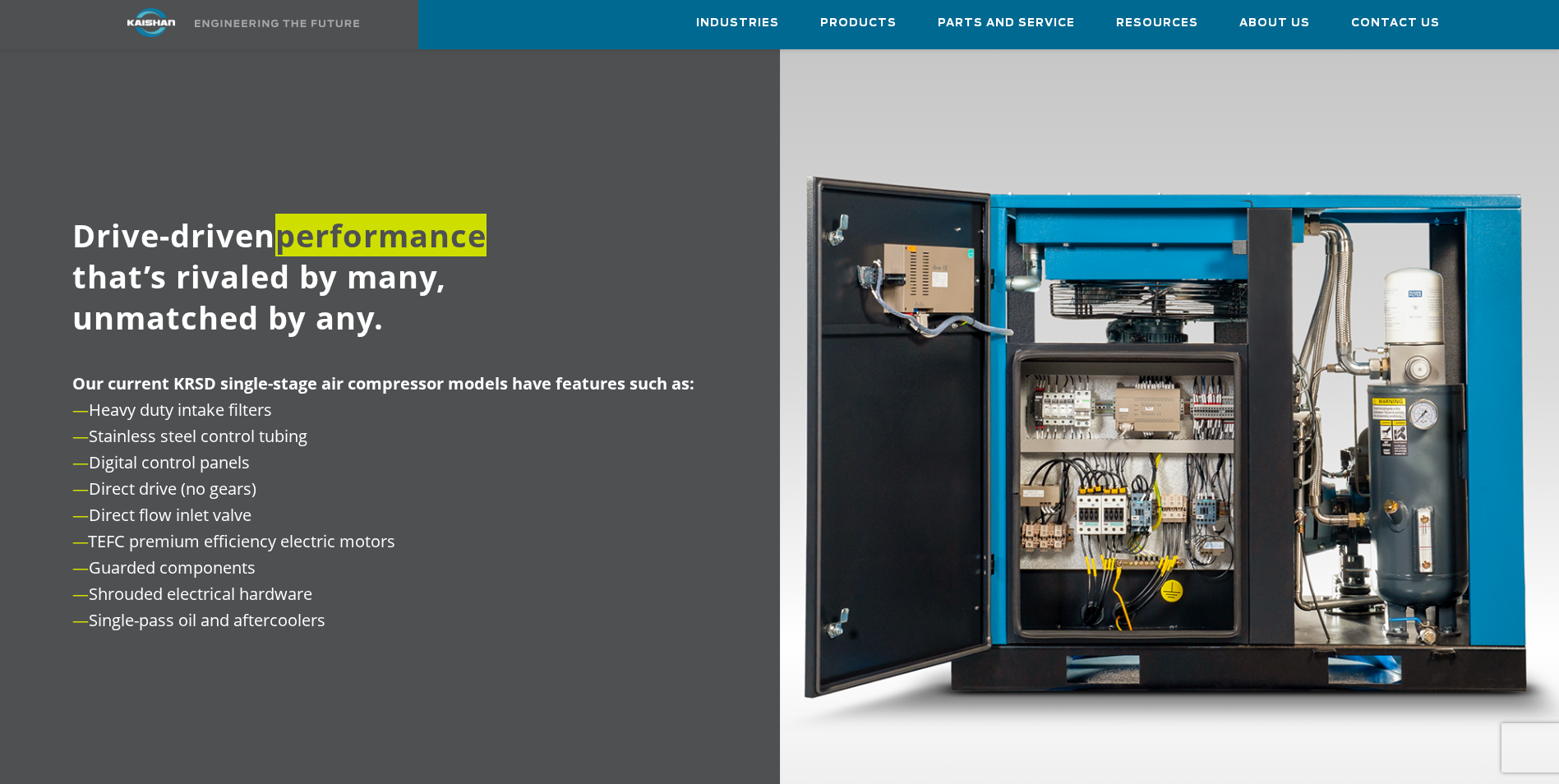
scroll to position [1808, 0]
